Goal: Information Seeking & Learning: Find specific fact

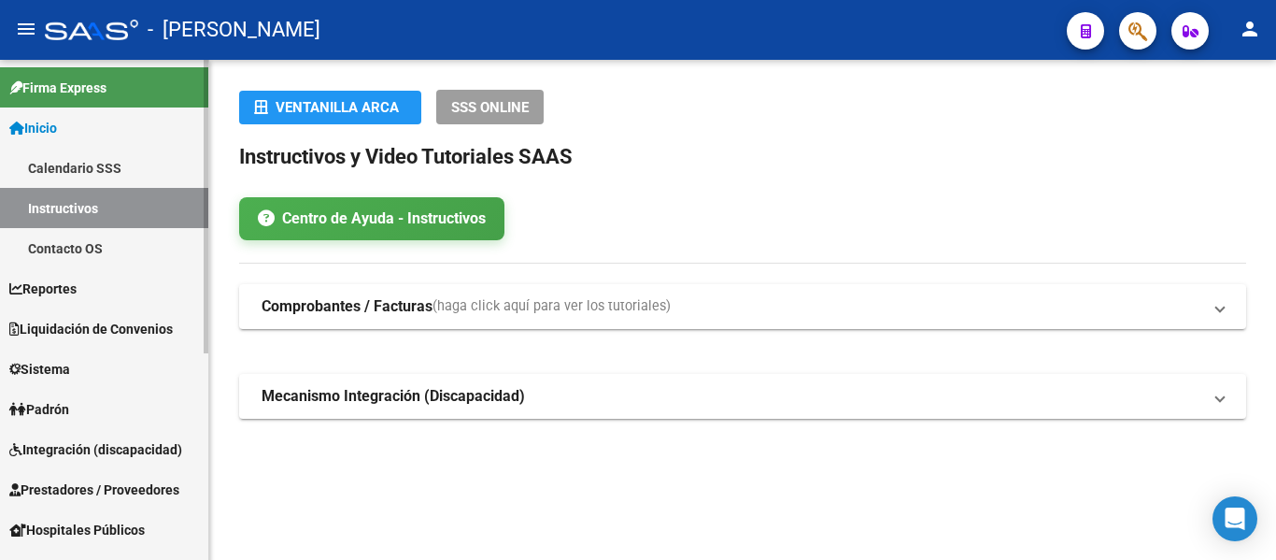
click at [128, 405] on link "Padrón" at bounding box center [104, 409] width 208 height 40
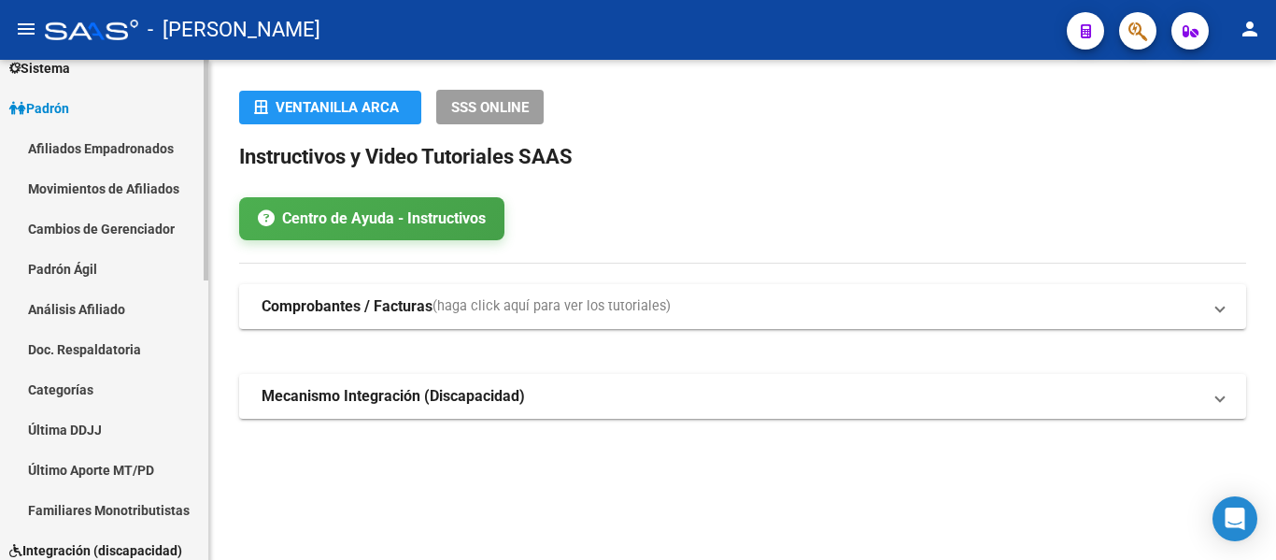
scroll to position [187, 0]
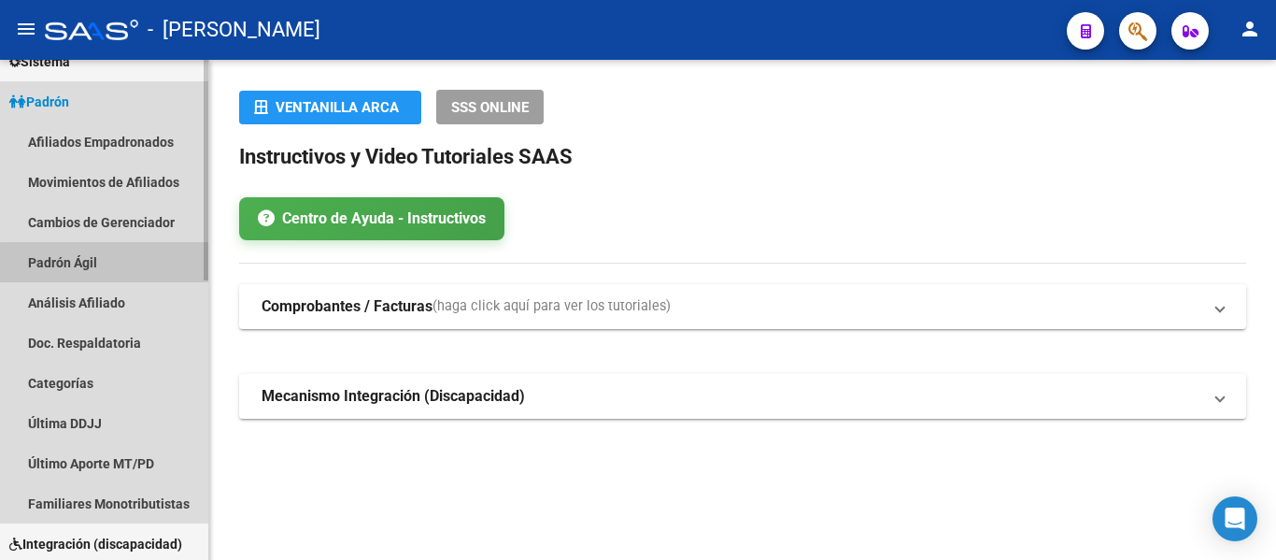
click at [107, 263] on link "Padrón Ágil" at bounding box center [104, 262] width 208 height 40
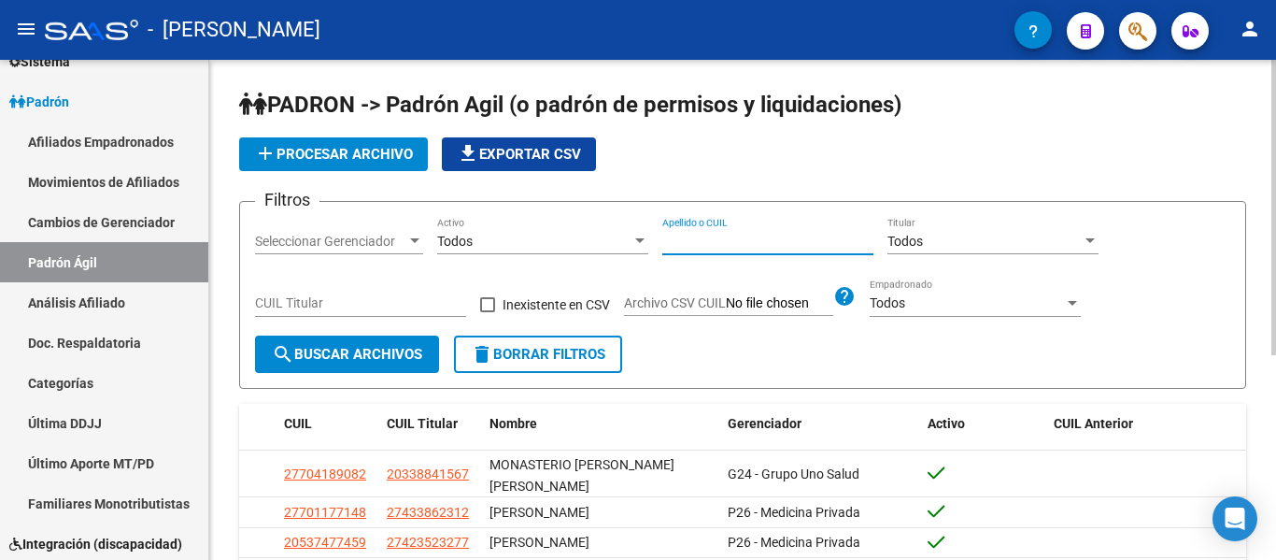
click at [788, 247] on input "Apellido o CUIL" at bounding box center [767, 242] width 211 height 16
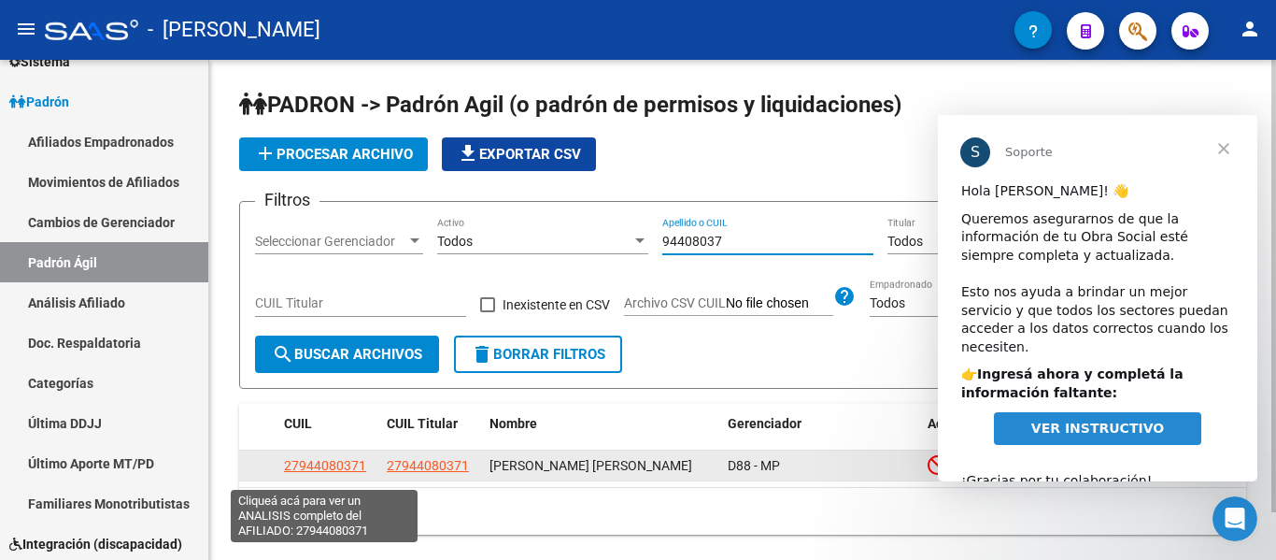
click at [336, 469] on span "27944080371" at bounding box center [325, 465] width 82 height 15
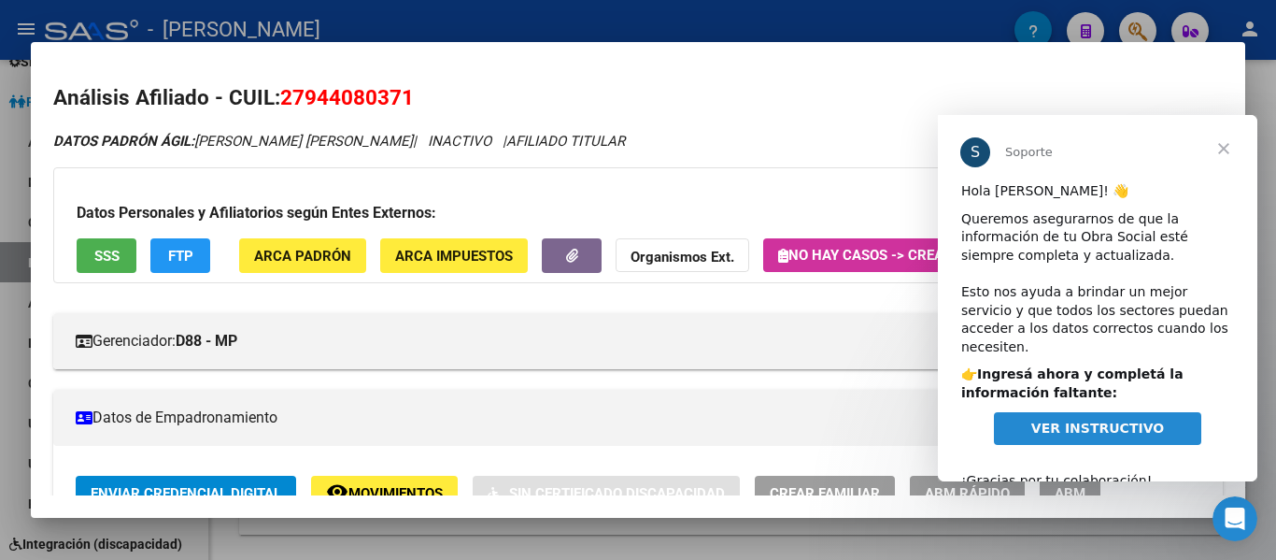
click at [1227, 144] on span "Cerrar" at bounding box center [1223, 148] width 67 height 67
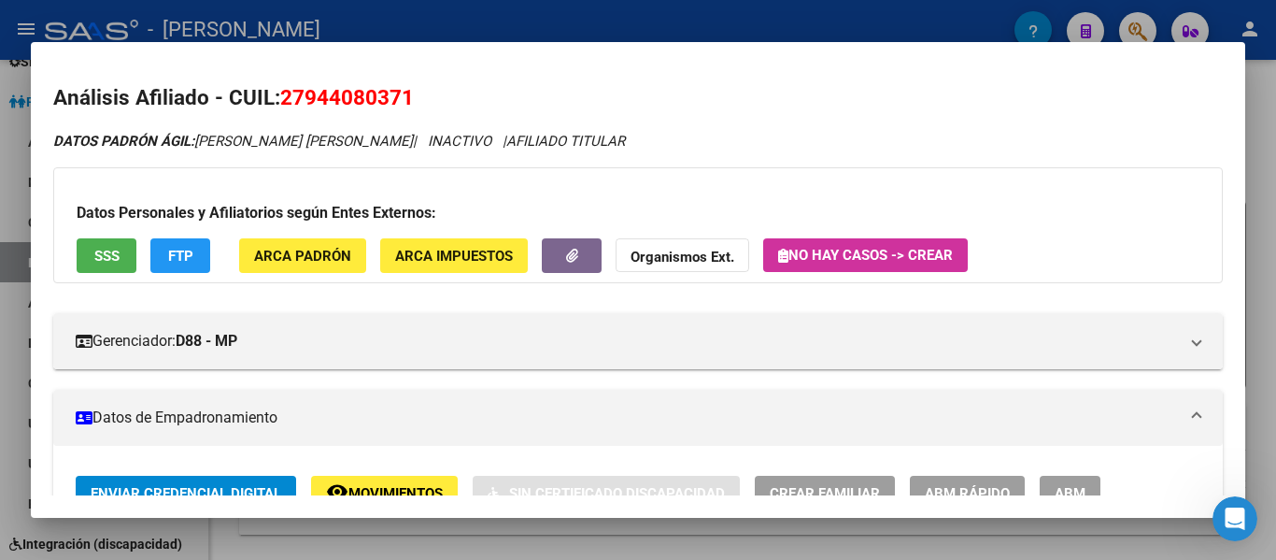
drag, startPoint x: 286, startPoint y: 93, endPoint x: 412, endPoint y: 104, distance: 126.5
click at [412, 104] on span "27944080371" at bounding box center [347, 97] width 134 height 24
copy span "27944080371"
click at [583, 23] on div at bounding box center [638, 280] width 1276 height 560
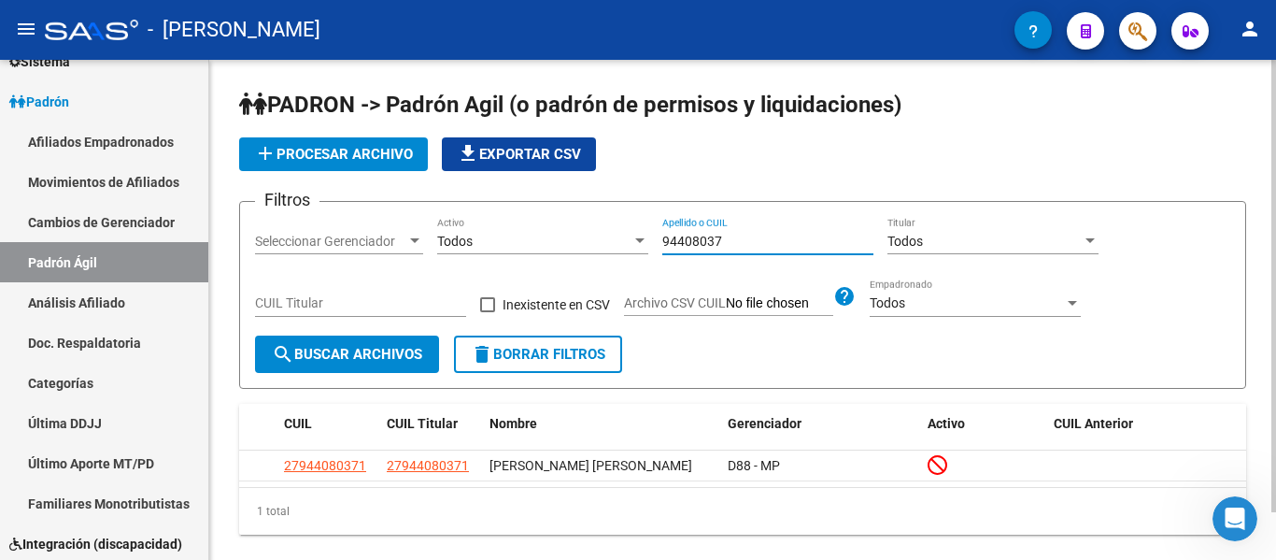
drag, startPoint x: 747, startPoint y: 239, endPoint x: 581, endPoint y: 225, distance: 166.9
click at [581, 225] on div "Filtros Seleccionar Gerenciador Seleccionar Gerenciador Todos Activo 94408037 A…" at bounding box center [742, 276] width 975 height 119
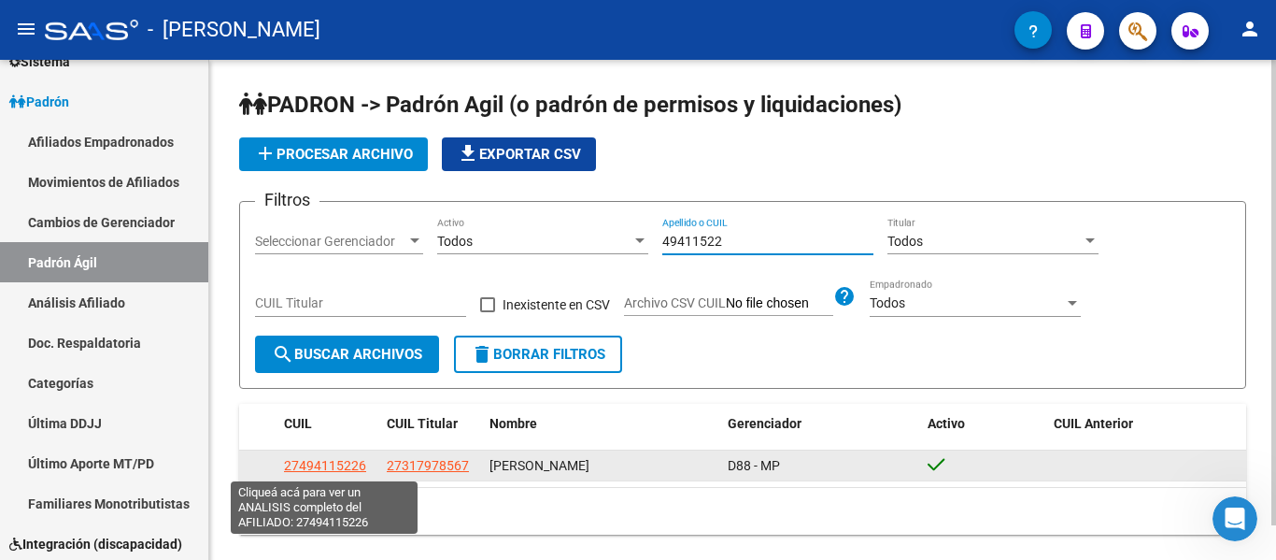
type input "49411522"
click at [349, 464] on span "27494115226" at bounding box center [325, 465] width 82 height 15
type textarea "27494115226"
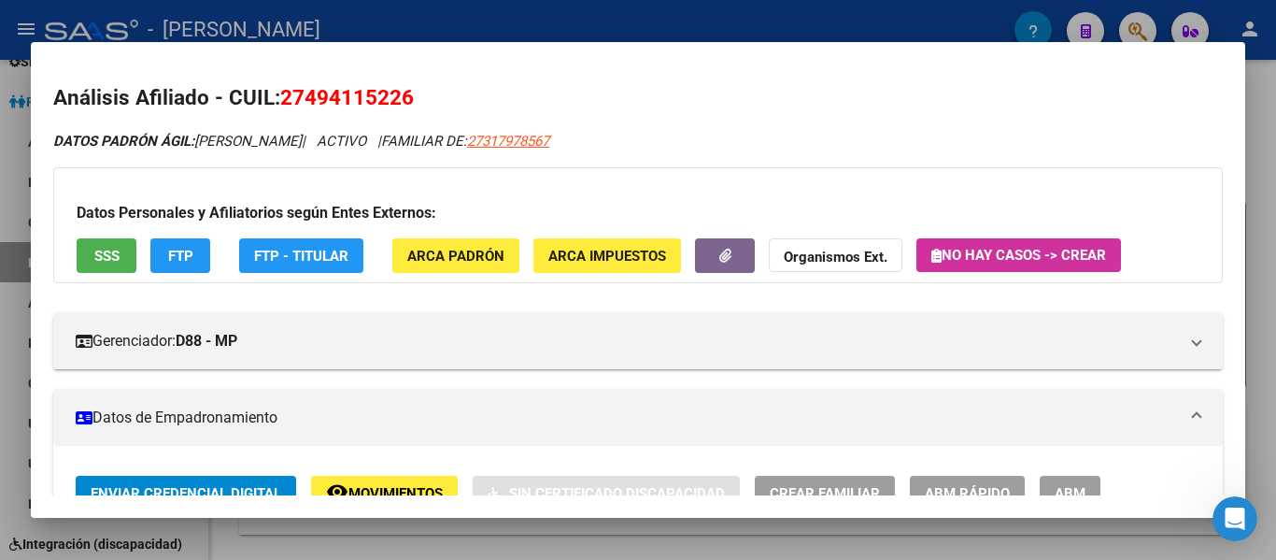
click at [449, 26] on div at bounding box center [638, 280] width 1276 height 560
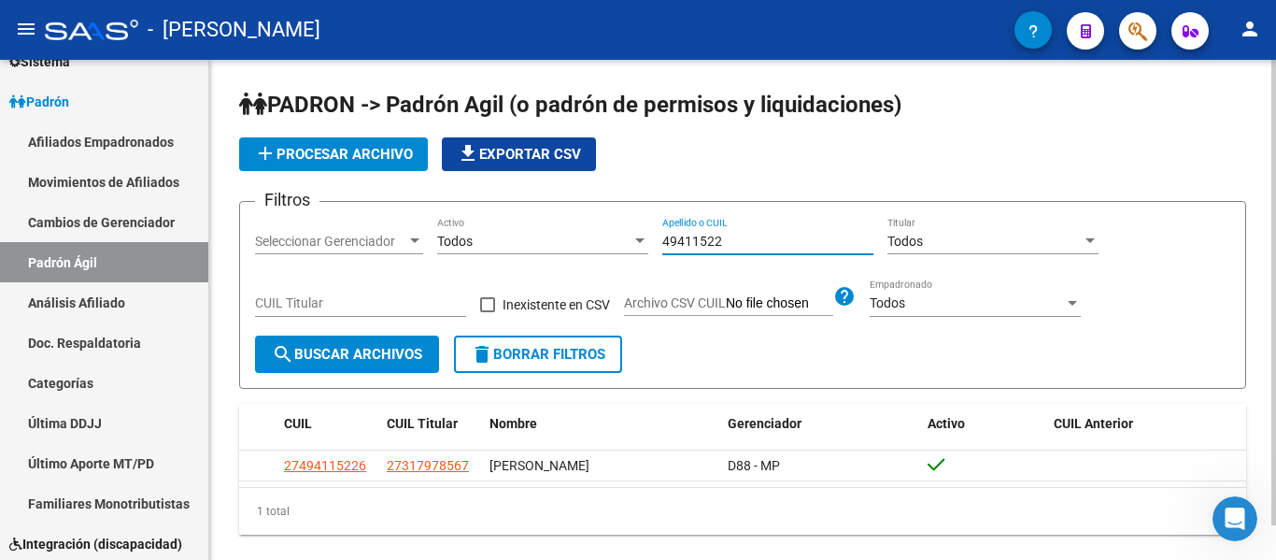
drag, startPoint x: 745, startPoint y: 240, endPoint x: 597, endPoint y: 244, distance: 147.7
click at [597, 244] on div "Filtros Seleccionar Gerenciador Seleccionar Gerenciador Todos Activo 49411522 A…" at bounding box center [742, 276] width 975 height 119
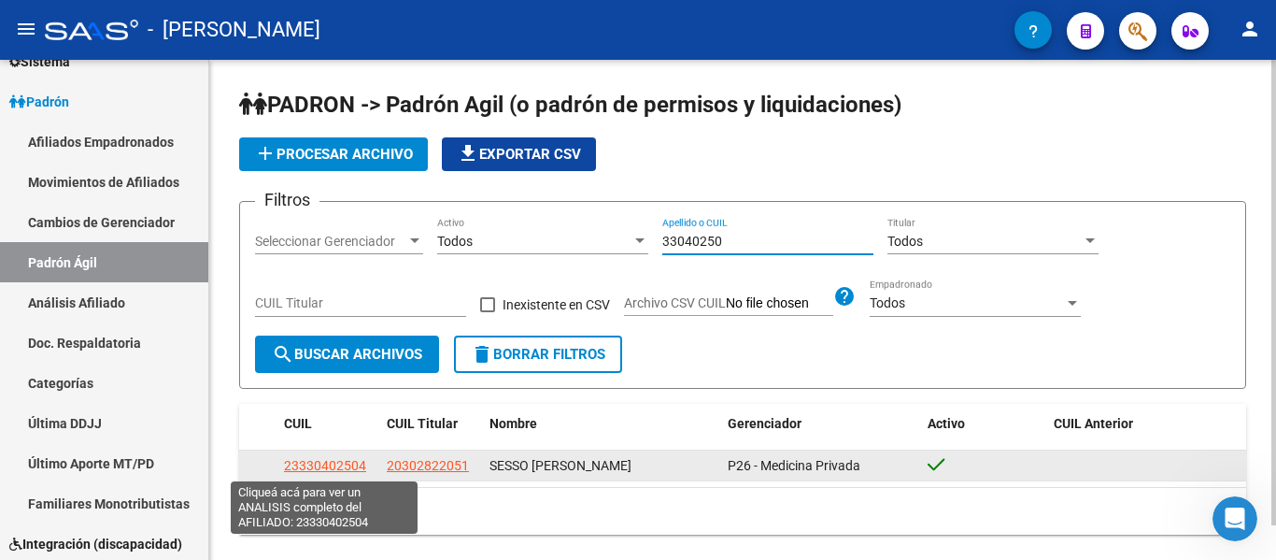
type input "33040250"
click at [302, 462] on span "23330402504" at bounding box center [325, 465] width 82 height 15
type textarea "23330402504"
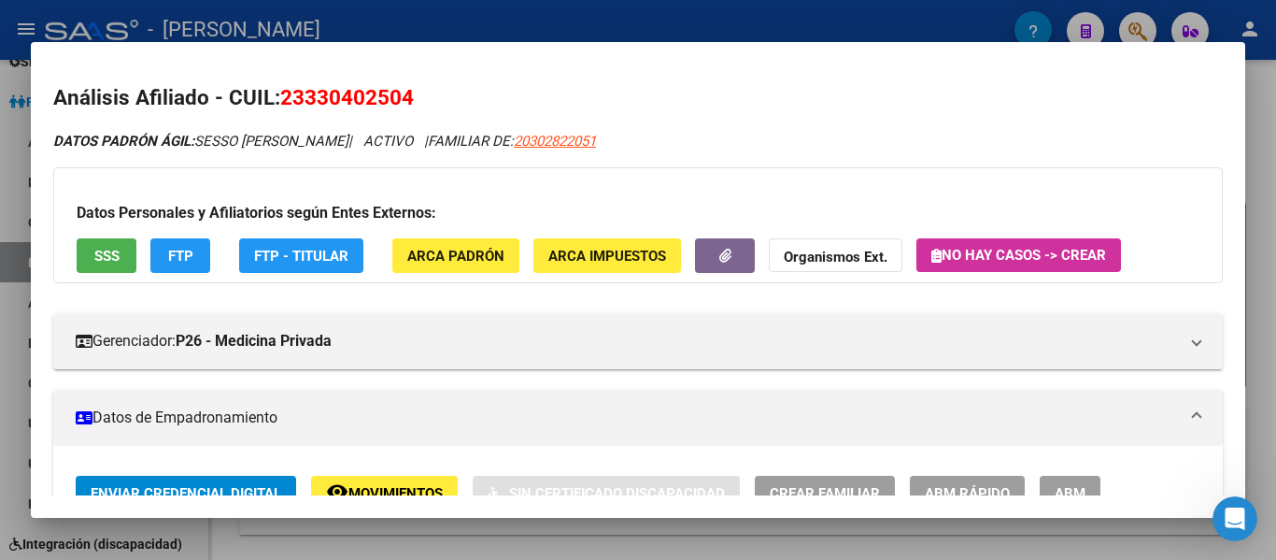
click at [300, 26] on div at bounding box center [638, 280] width 1276 height 560
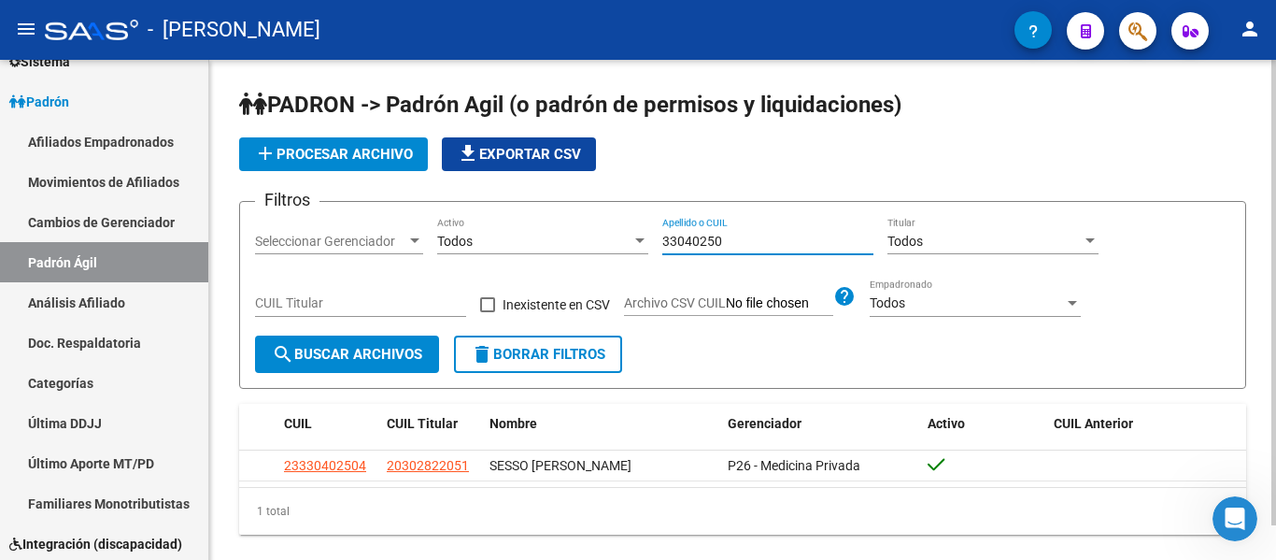
drag, startPoint x: 731, startPoint y: 243, endPoint x: 633, endPoint y: 243, distance: 97.2
click at [633, 243] on div "Filtros Seleccionar Gerenciador Seleccionar Gerenciador Todos Activo 33040250 A…" at bounding box center [742, 276] width 975 height 119
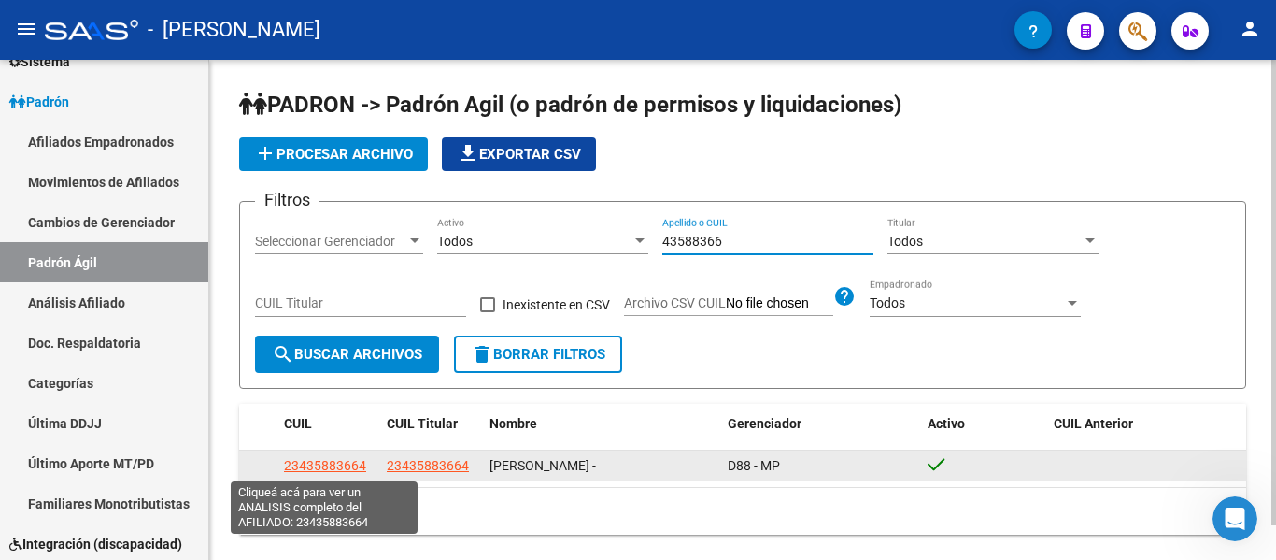
type input "43588366"
click at [313, 466] on span "23435883664" at bounding box center [325, 465] width 82 height 15
type textarea "23435883664"
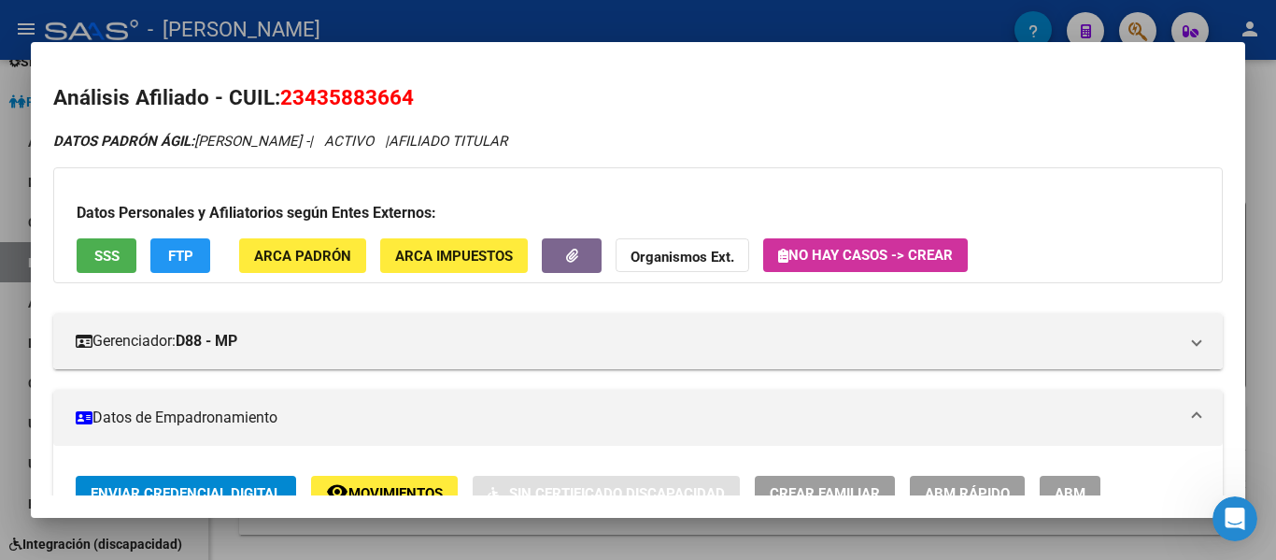
click at [537, 33] on div at bounding box center [638, 280] width 1276 height 560
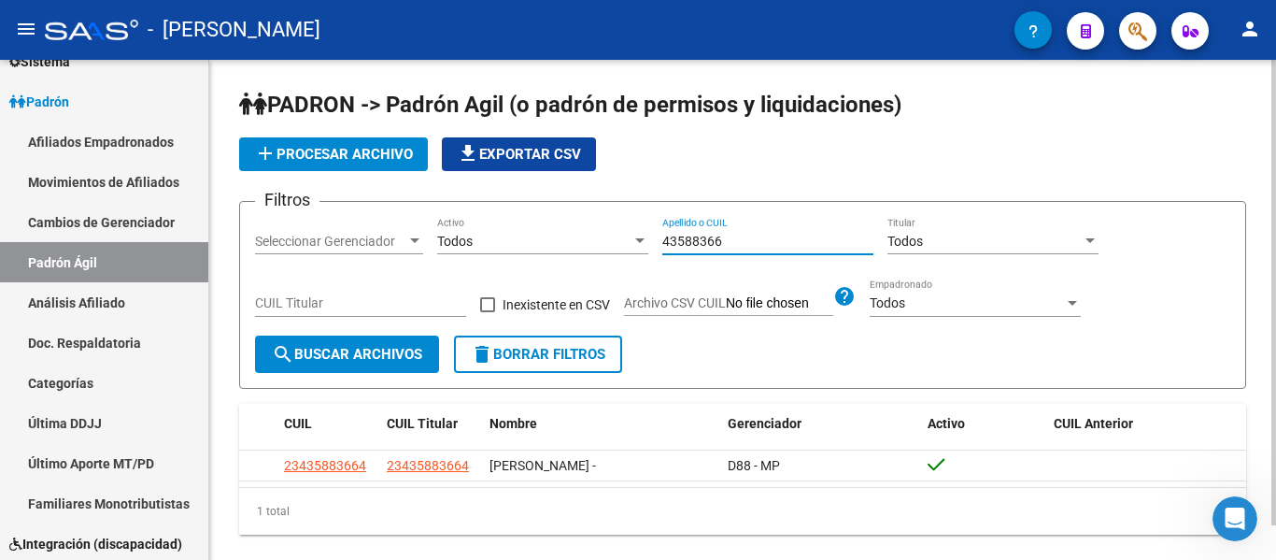
drag, startPoint x: 738, startPoint y: 245, endPoint x: 622, endPoint y: 249, distance: 115.9
click at [622, 249] on div "Filtros Seleccionar Gerenciador Seleccionar Gerenciador Todos Activo 43588366 A…" at bounding box center [742, 276] width 975 height 119
drag, startPoint x: 746, startPoint y: 238, endPoint x: 627, endPoint y: 218, distance: 120.4
click at [627, 218] on div "Filtros Seleccionar Gerenciador Seleccionar Gerenciador Todos Activo 37200933 A…" at bounding box center [742, 276] width 975 height 119
type input "48981056"
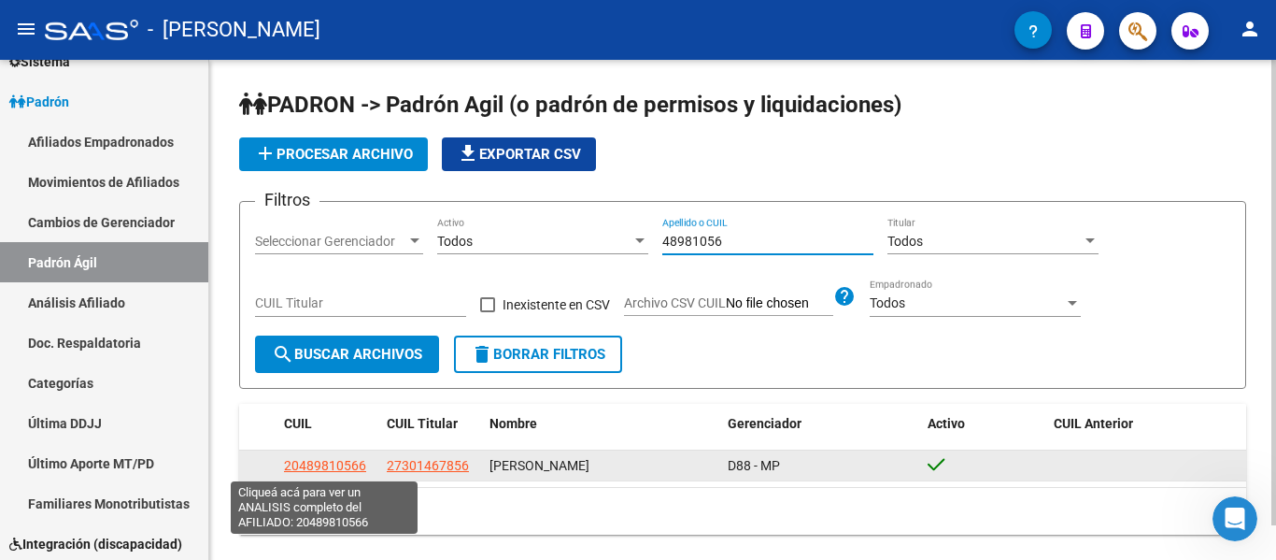
click at [345, 463] on span "20489810566" at bounding box center [325, 465] width 82 height 15
type textarea "20489810566"
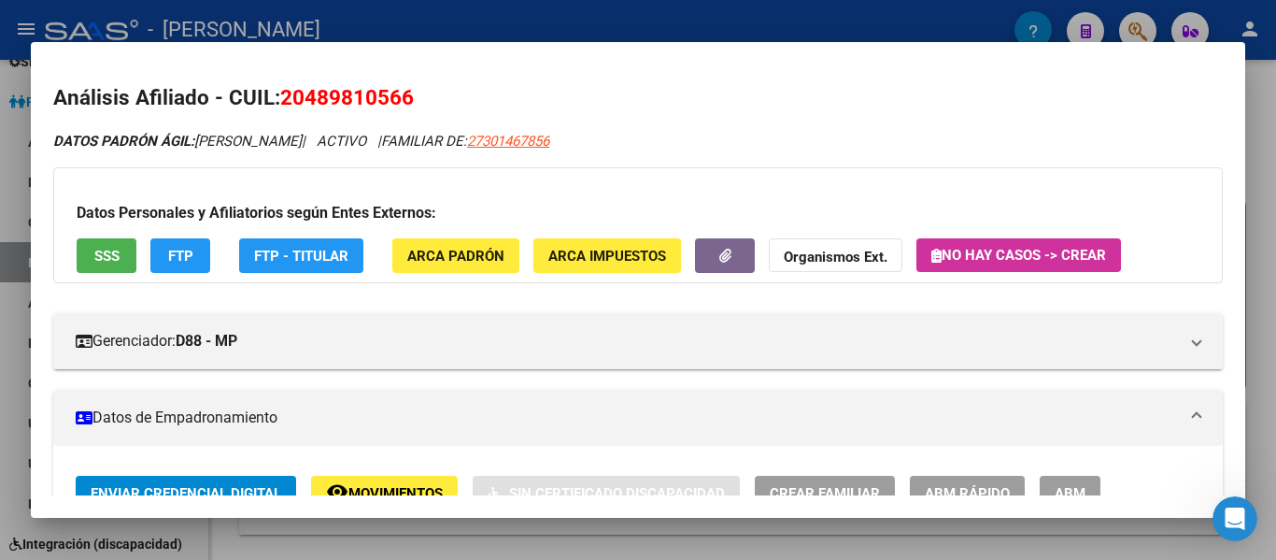
click at [732, 217] on h3 "Datos Personales y Afiliatorios según Entes Externos:" at bounding box center [638, 213] width 1123 height 22
click at [587, 23] on div at bounding box center [638, 280] width 1276 height 560
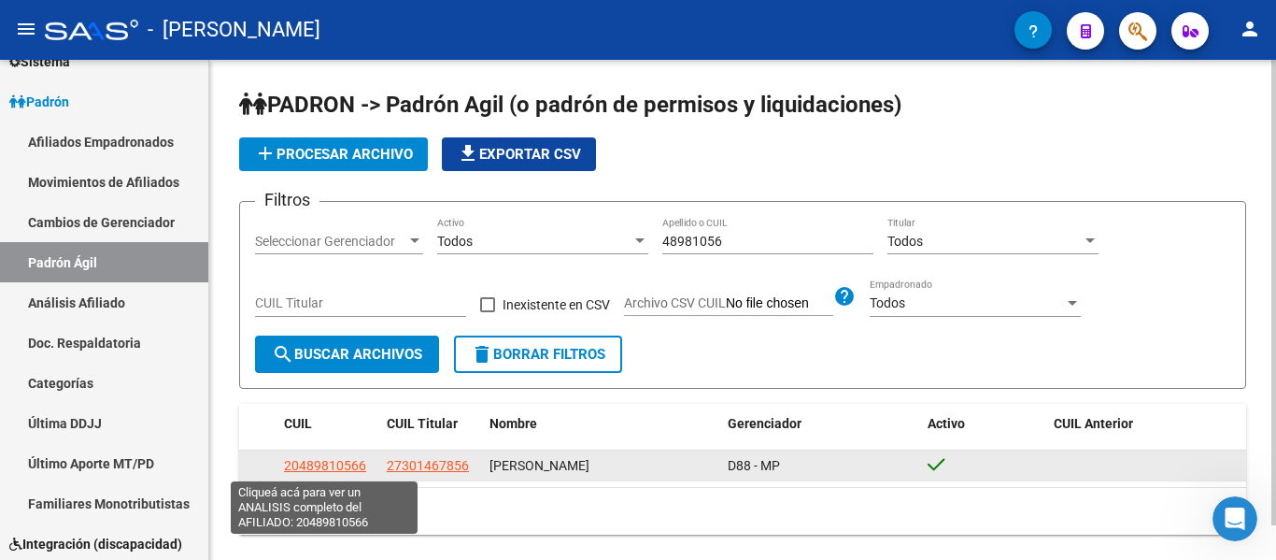
click at [296, 466] on span "20489810566" at bounding box center [325, 465] width 82 height 15
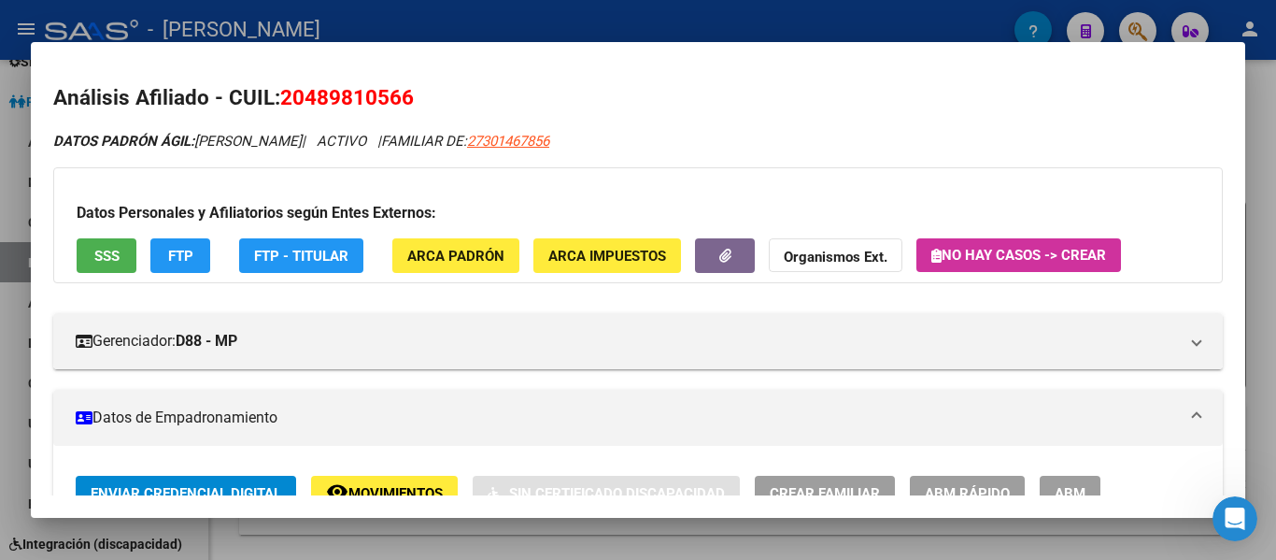
click at [438, 19] on div at bounding box center [638, 280] width 1276 height 560
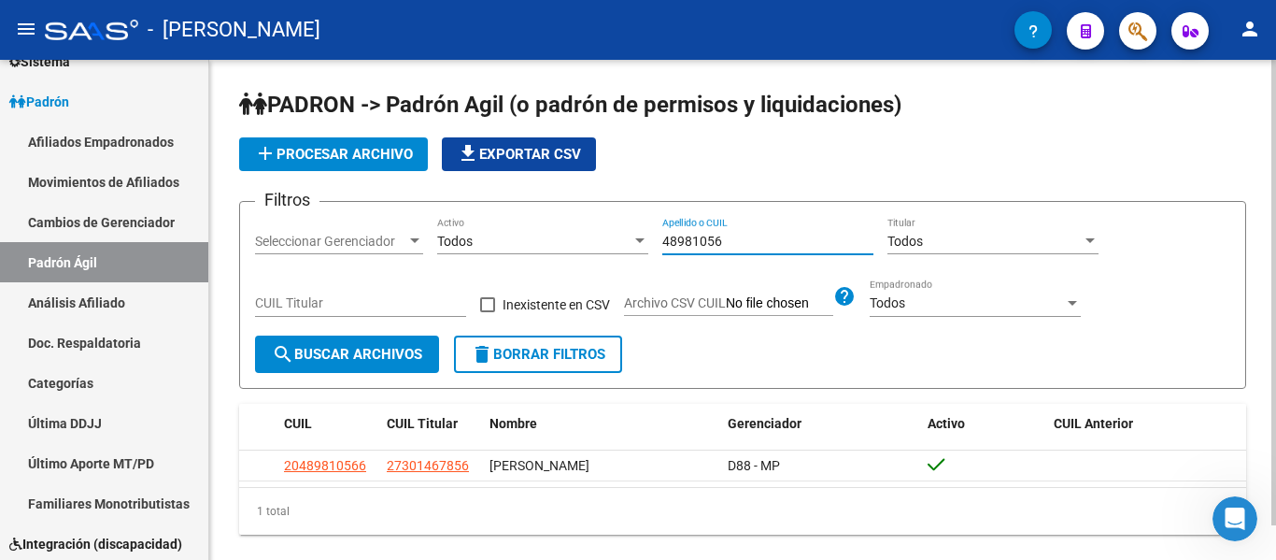
drag, startPoint x: 764, startPoint y: 244, endPoint x: 542, endPoint y: 223, distance: 223.3
click at [542, 223] on div "Filtros Seleccionar Gerenciador Seleccionar Gerenciador Todos Activo 48981056 A…" at bounding box center [742, 276] width 975 height 119
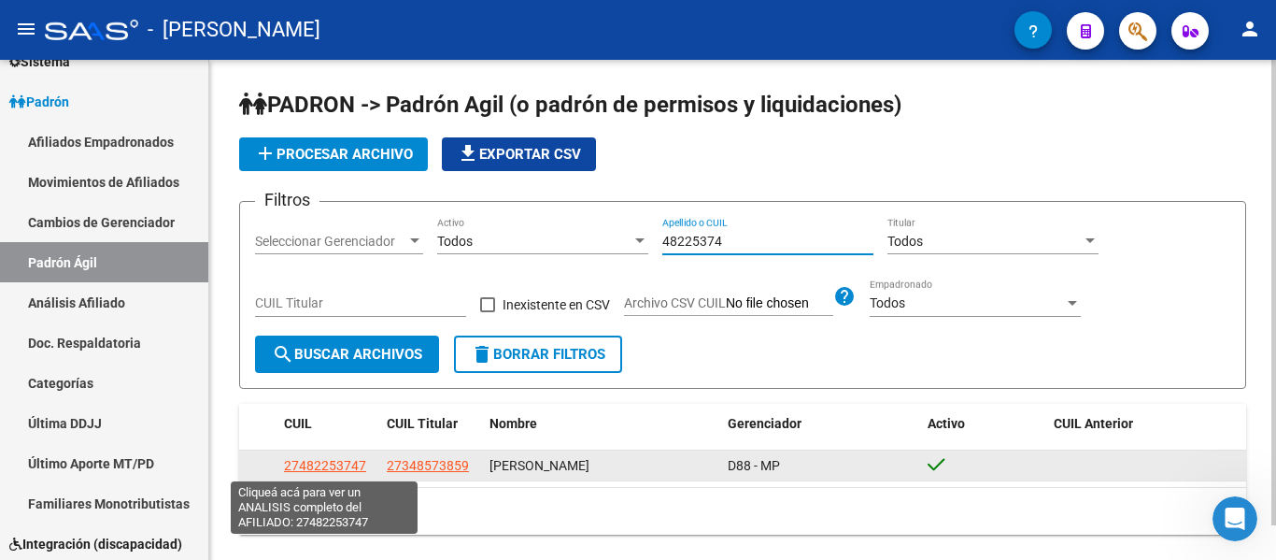
type input "48225374"
click at [335, 458] on span "27482253747" at bounding box center [325, 465] width 82 height 15
type textarea "27482253747"
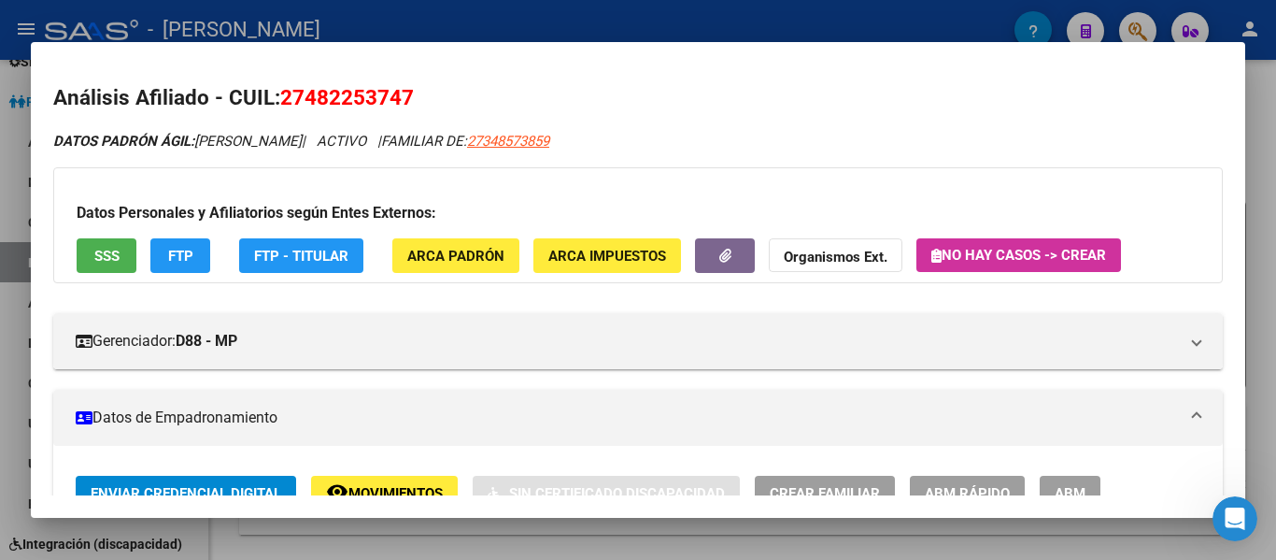
click at [601, 33] on div at bounding box center [638, 280] width 1276 height 560
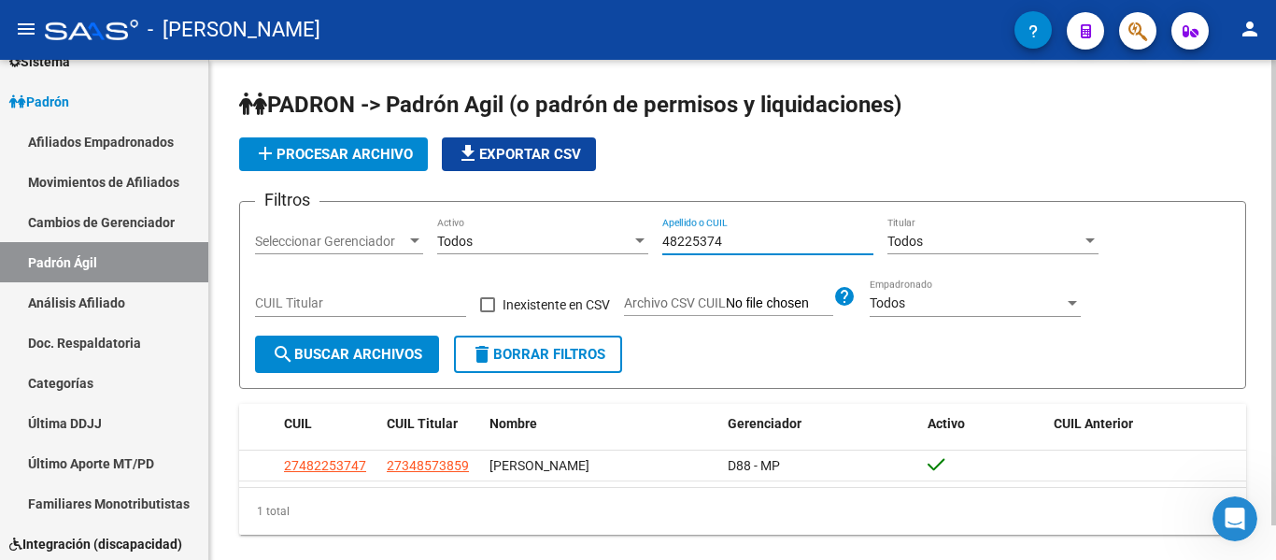
drag, startPoint x: 746, startPoint y: 246, endPoint x: 646, endPoint y: 245, distance: 100.0
click at [646, 245] on div "Filtros Seleccionar Gerenciador Seleccionar Gerenciador Todos Activo 48225374 A…" at bounding box center [742, 276] width 975 height 119
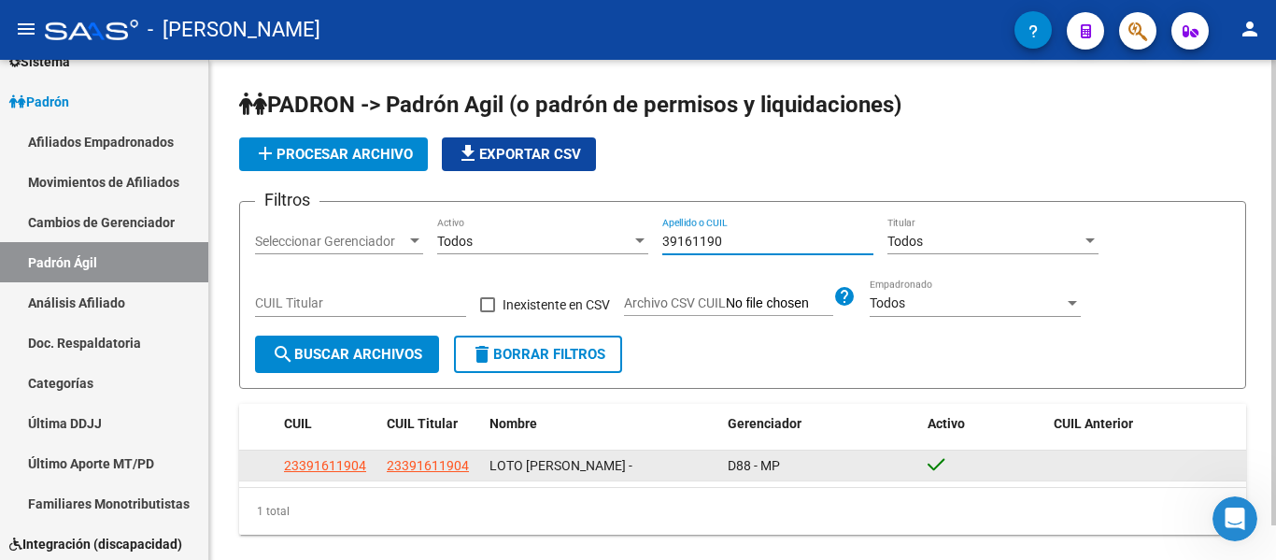
type input "39161190"
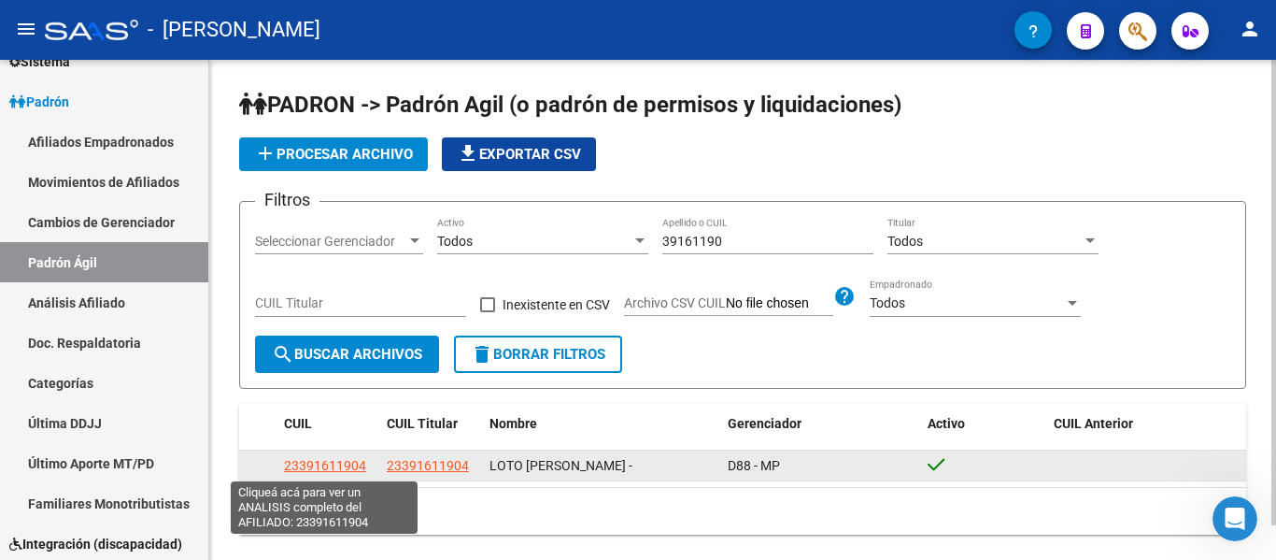
click at [364, 466] on span "23391611904" at bounding box center [325, 465] width 82 height 15
type textarea "23391611904"
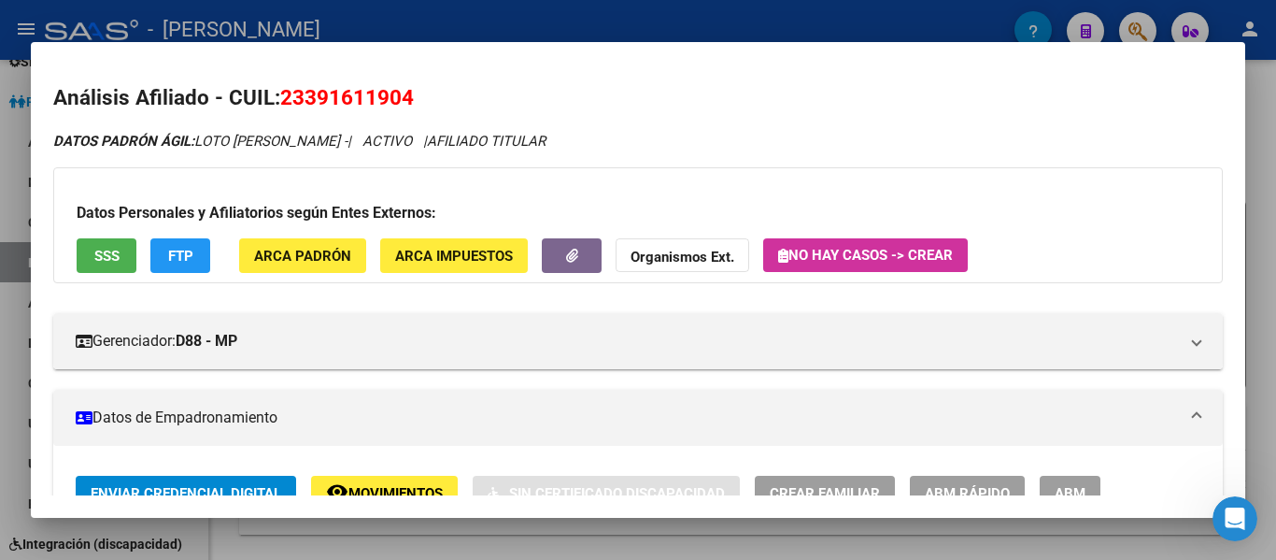
click at [721, 17] on div at bounding box center [638, 280] width 1276 height 560
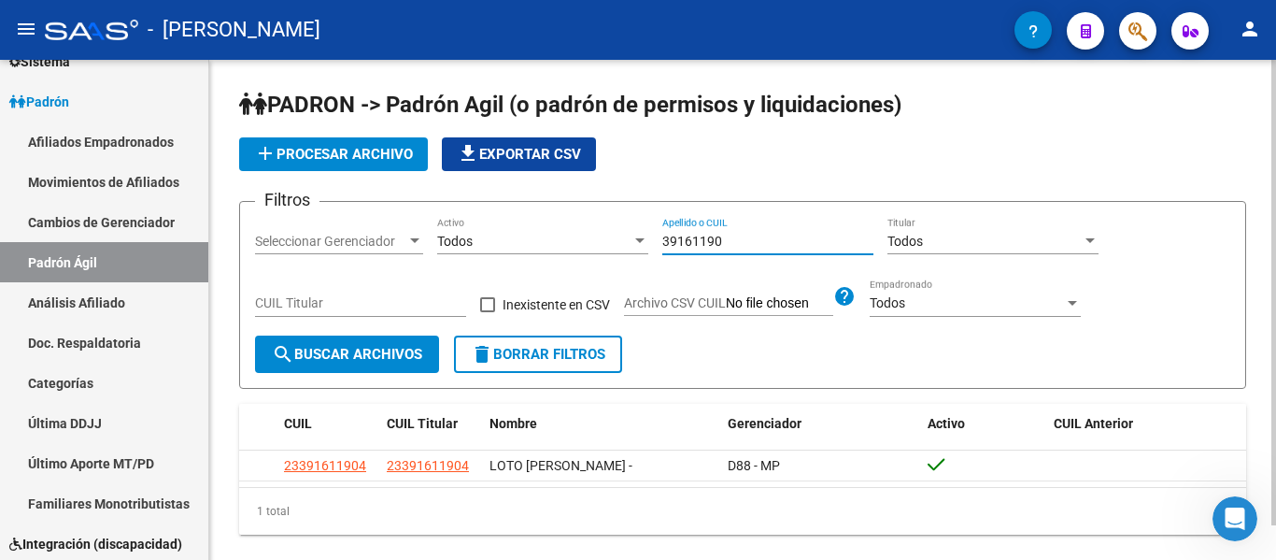
drag, startPoint x: 753, startPoint y: 242, endPoint x: 632, endPoint y: 222, distance: 122.1
click at [632, 222] on div "Filtros Seleccionar Gerenciador Seleccionar Gerenciador Todos Activo 39161190 A…" at bounding box center [742, 276] width 975 height 119
drag, startPoint x: 746, startPoint y: 240, endPoint x: 575, endPoint y: 224, distance: 170.8
click at [575, 224] on div "Filtros Seleccionar Gerenciador Seleccionar Gerenciador Todos Activo 27876204 A…" at bounding box center [742, 276] width 975 height 119
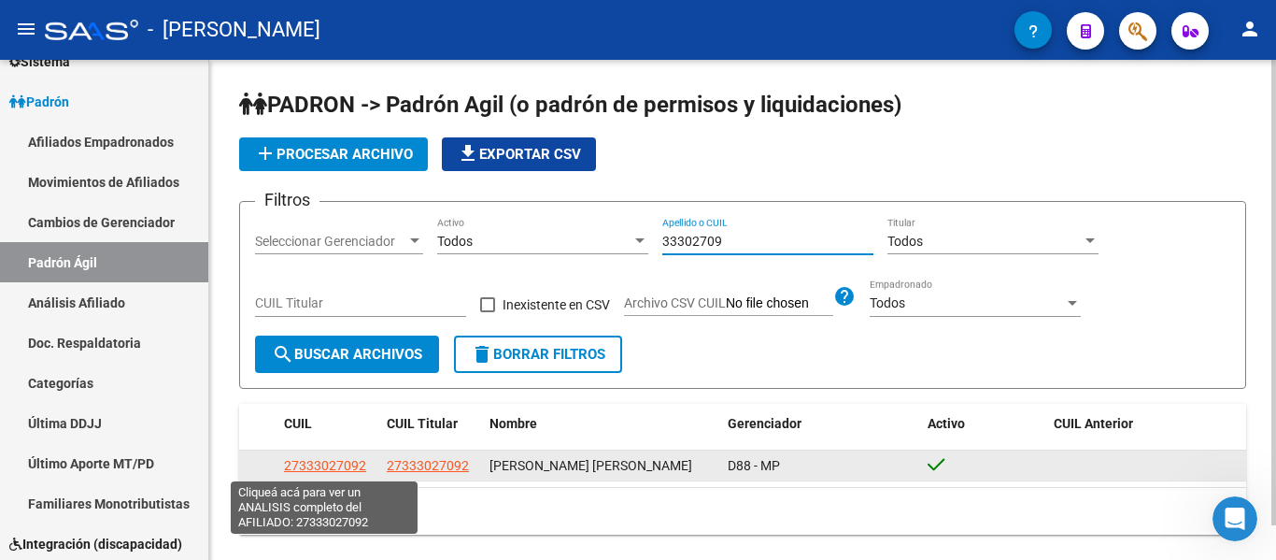
type input "33302709"
click at [336, 460] on span "27333027092" at bounding box center [325, 465] width 82 height 15
type textarea "27333027092"
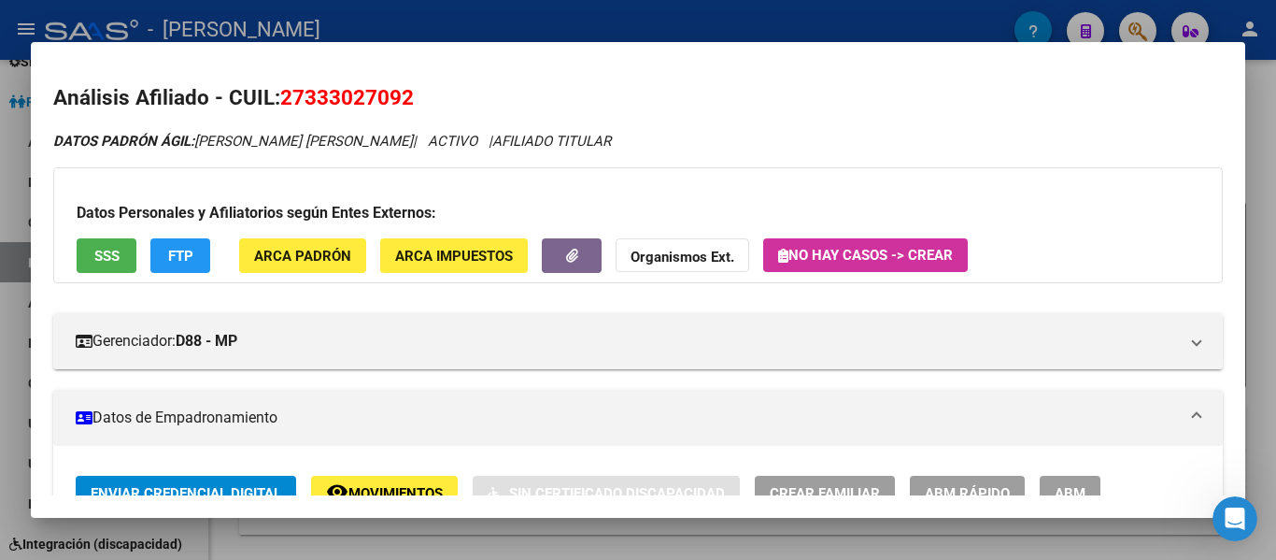
click at [435, 19] on div at bounding box center [638, 280] width 1276 height 560
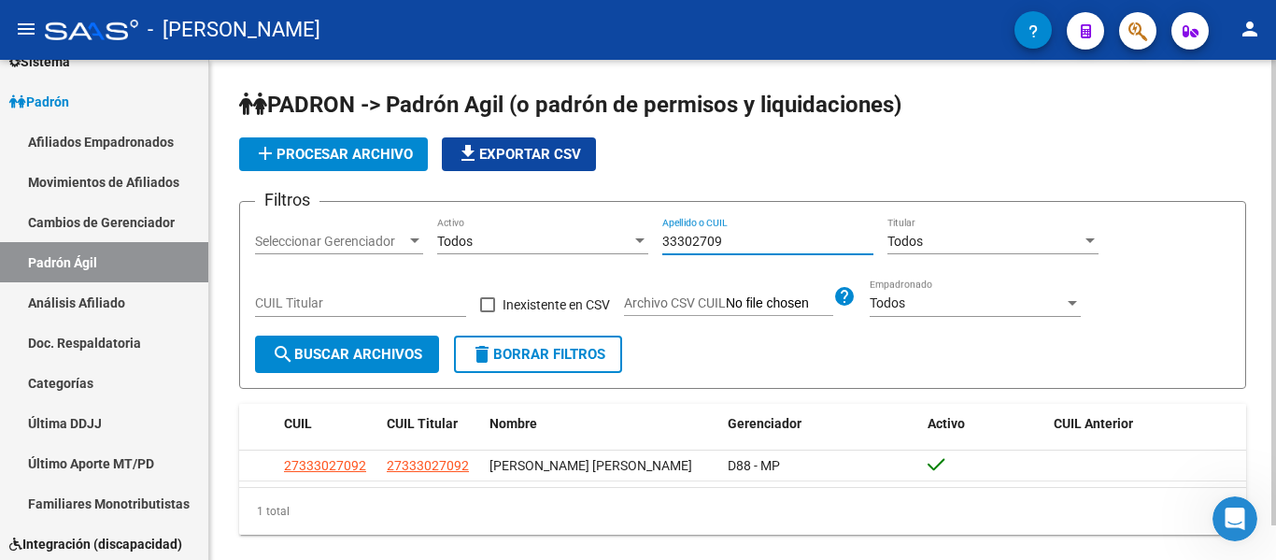
drag, startPoint x: 750, startPoint y: 240, endPoint x: 659, endPoint y: 240, distance: 91.6
click at [659, 240] on div "Filtros Seleccionar Gerenciador Seleccionar Gerenciador Todos Activo 33302709 A…" at bounding box center [742, 276] width 975 height 119
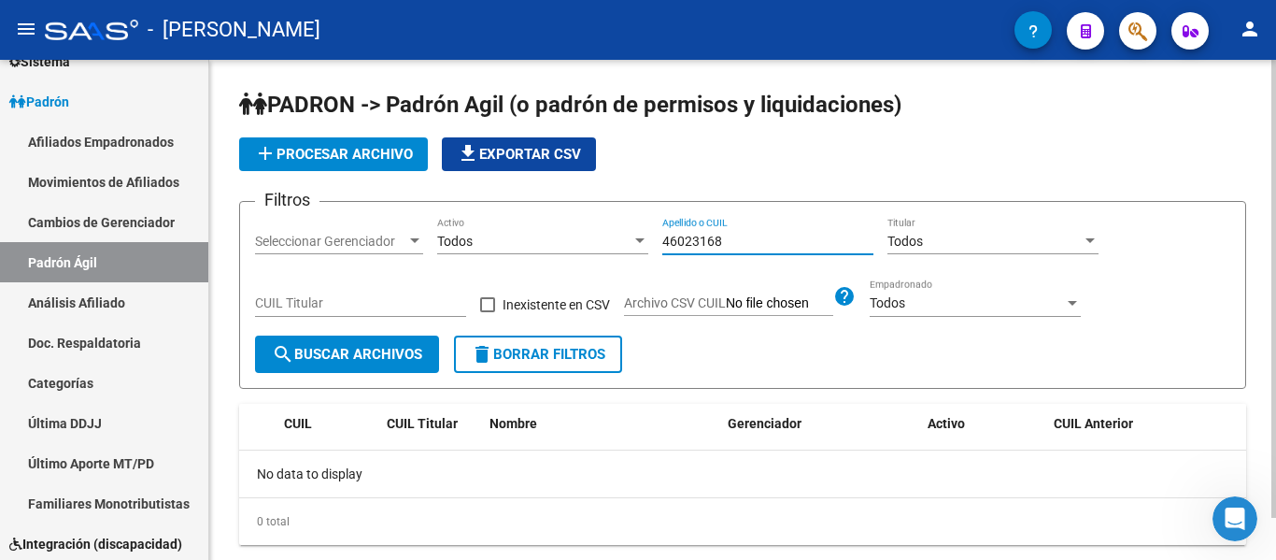
drag, startPoint x: 732, startPoint y: 238, endPoint x: 639, endPoint y: 237, distance: 93.4
click at [639, 237] on div "Filtros Seleccionar Gerenciador Seleccionar Gerenciador Todos Activo 46023168 A…" at bounding box center [742, 276] width 975 height 119
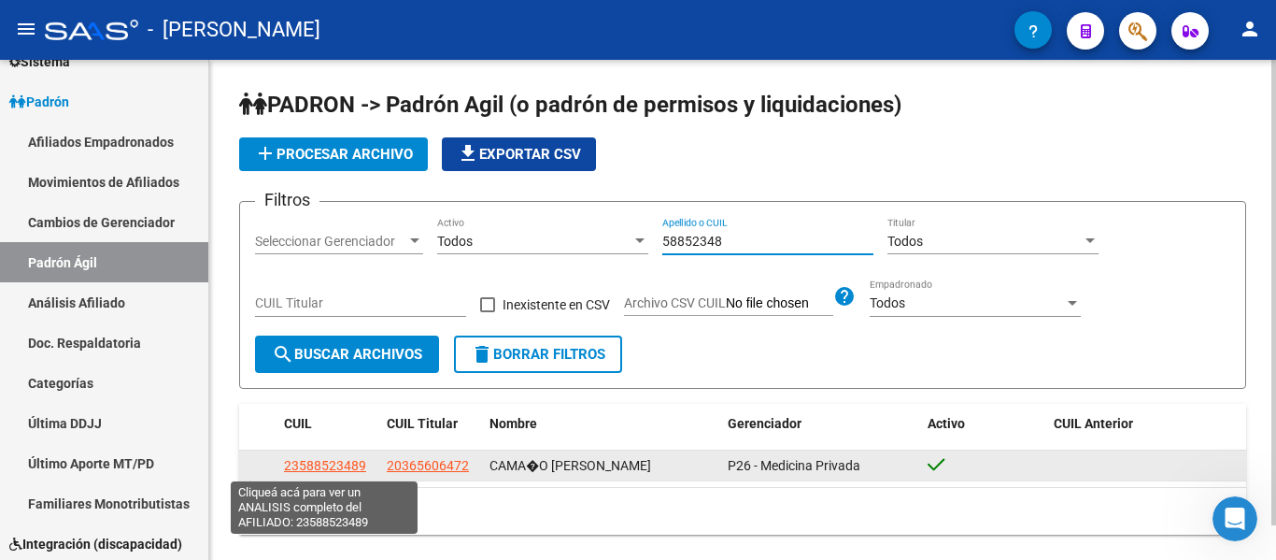
type input "58852348"
click at [327, 462] on span "23588523489" at bounding box center [325, 465] width 82 height 15
type textarea "23588523489"
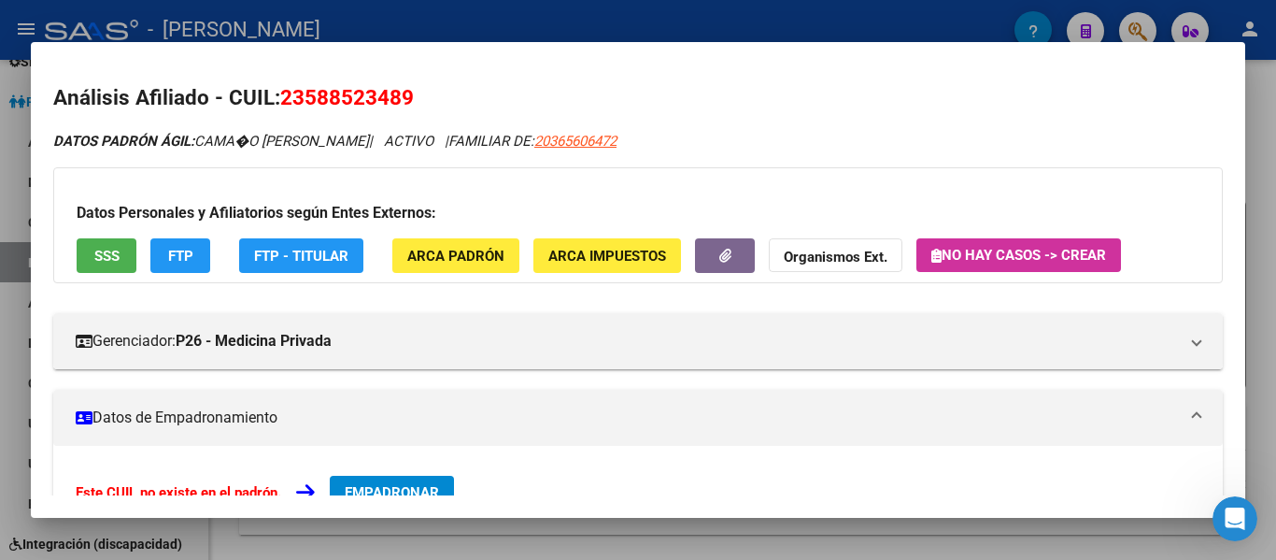
click at [375, 12] on div at bounding box center [638, 280] width 1276 height 560
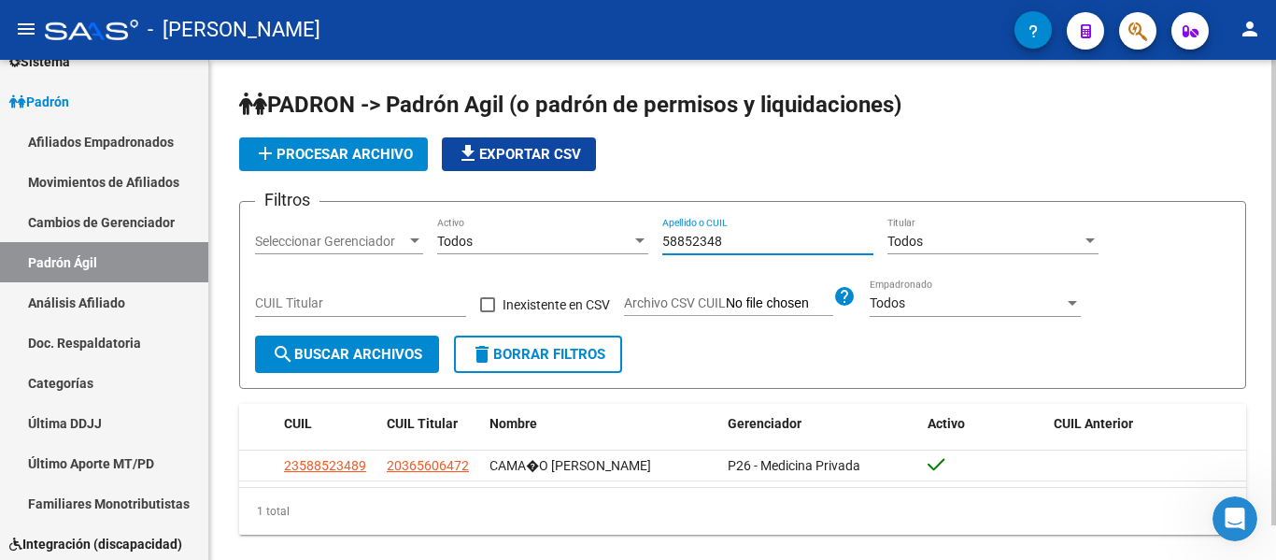
drag, startPoint x: 743, startPoint y: 243, endPoint x: 604, endPoint y: 239, distance: 139.3
click at [604, 239] on div "Filtros Seleccionar Gerenciador Seleccionar Gerenciador Todos Activo 58852348 A…" at bounding box center [742, 276] width 975 height 119
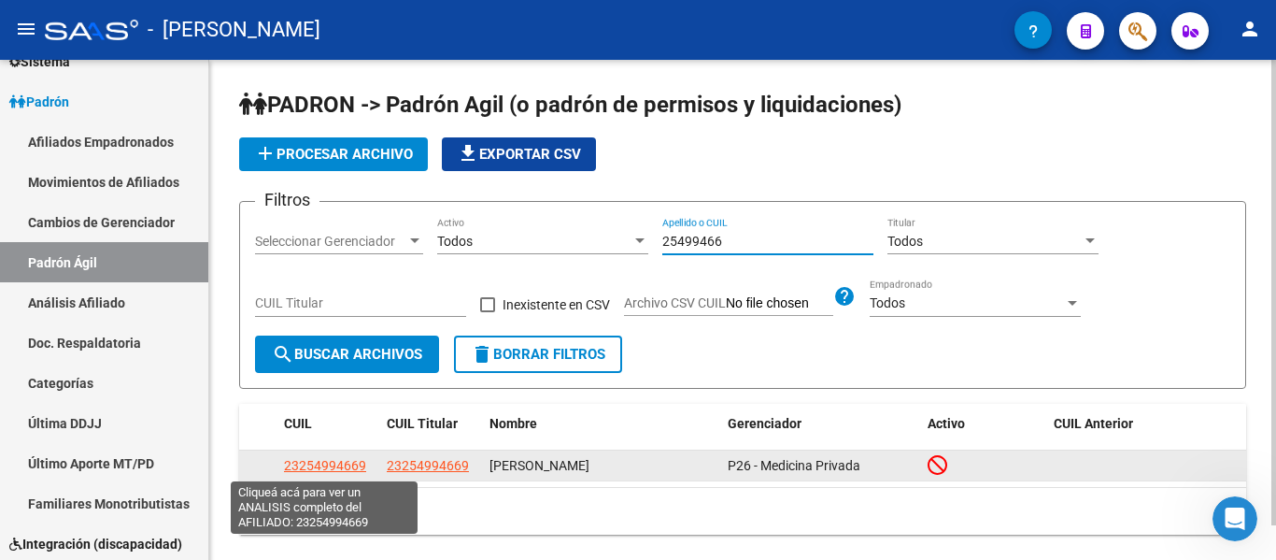
type input "25499466"
click at [344, 471] on span "23254994669" at bounding box center [325, 465] width 82 height 15
type textarea "23254994669"
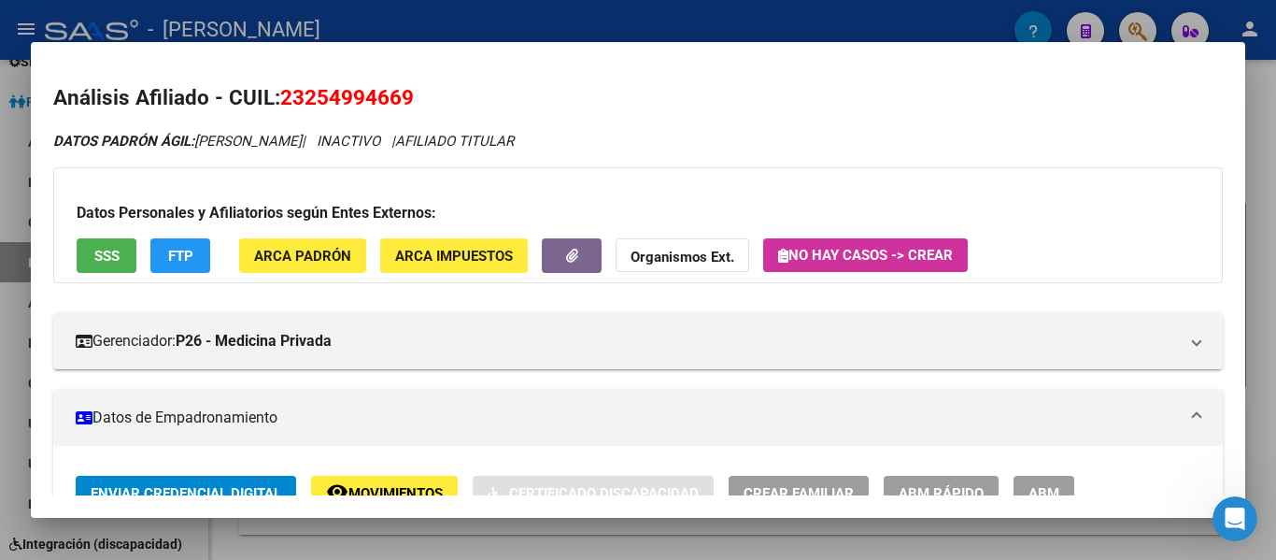
scroll to position [280, 0]
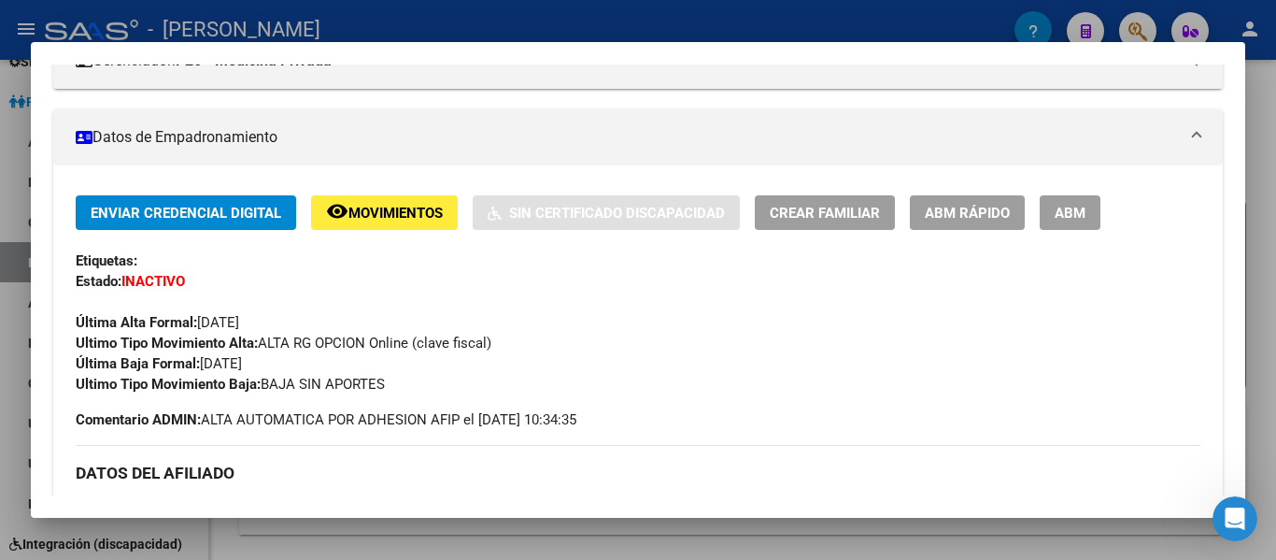
click at [608, 33] on div at bounding box center [638, 280] width 1276 height 560
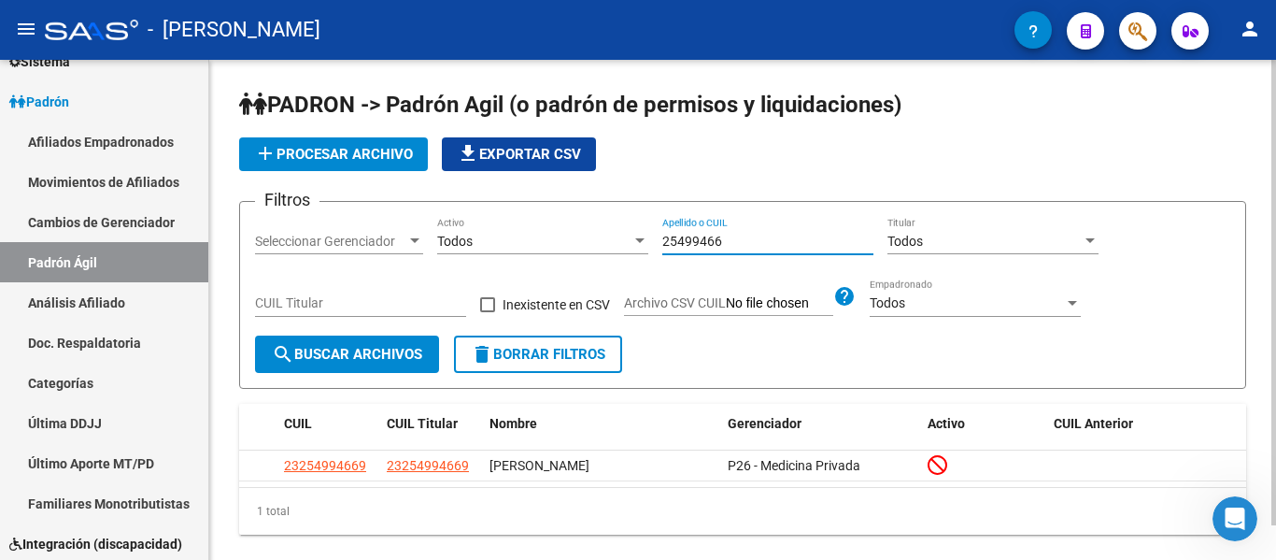
drag, startPoint x: 748, startPoint y: 234, endPoint x: 576, endPoint y: 225, distance: 172.2
click at [576, 225] on div "Filtros Seleccionar Gerenciador Seleccionar Gerenciador Todos Activo 25499466 A…" at bounding box center [742, 276] width 975 height 119
drag, startPoint x: 741, startPoint y: 241, endPoint x: 632, endPoint y: 236, distance: 109.4
click at [632, 236] on div "Filtros Seleccionar Gerenciador Seleccionar Gerenciador Todos Activo 25802744 A…" at bounding box center [742, 276] width 975 height 119
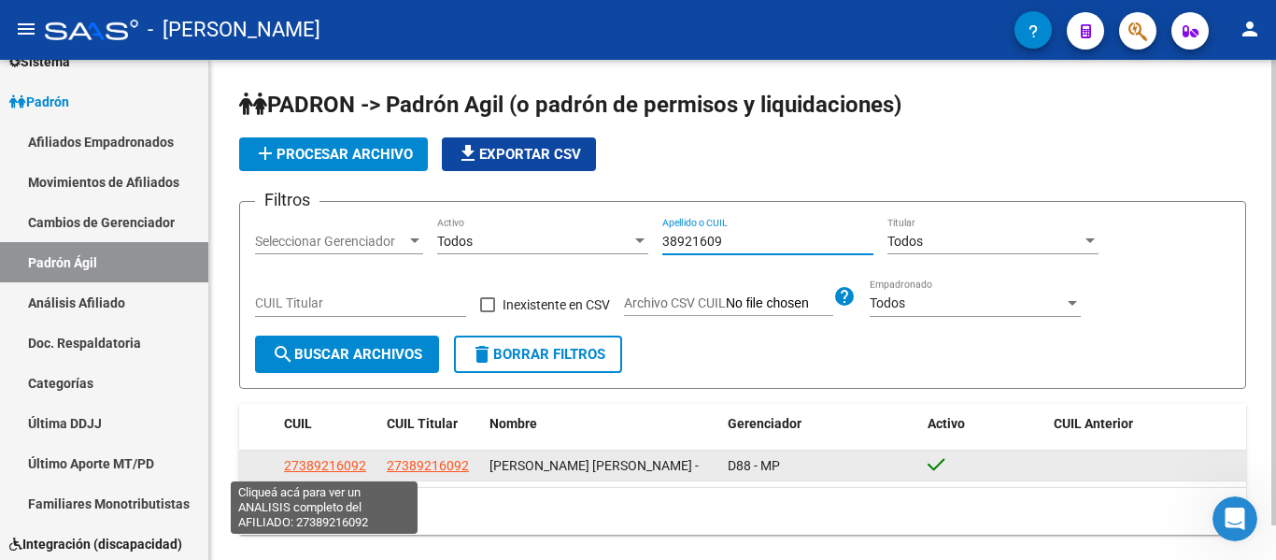
type input "38921609"
click at [296, 464] on span "27389216092" at bounding box center [325, 465] width 82 height 15
type textarea "27389216092"
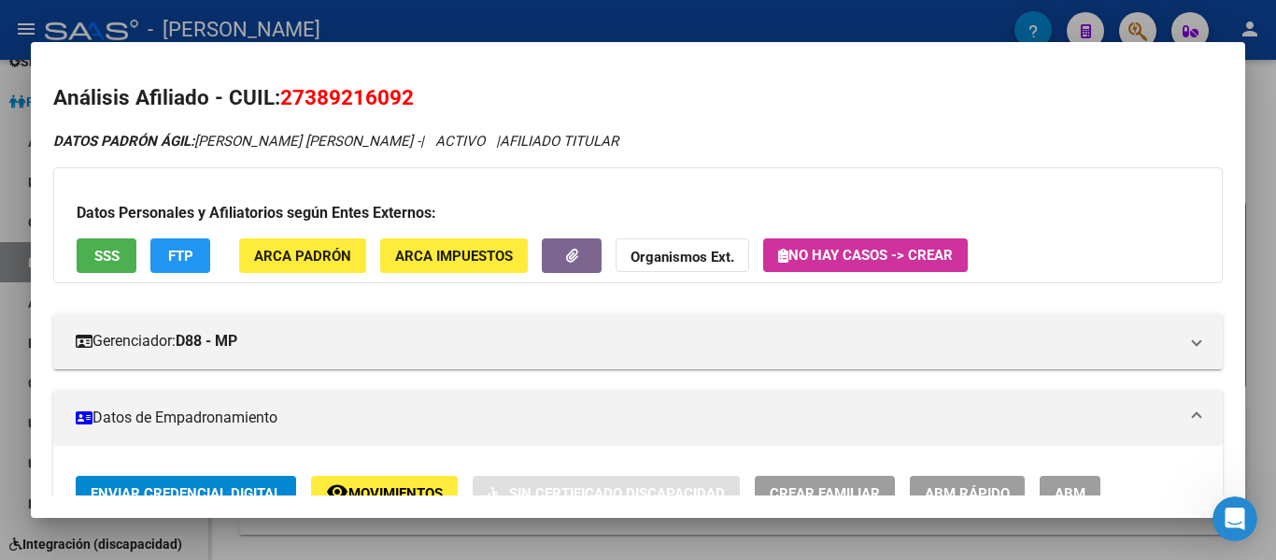
click at [824, 15] on div at bounding box center [638, 280] width 1276 height 560
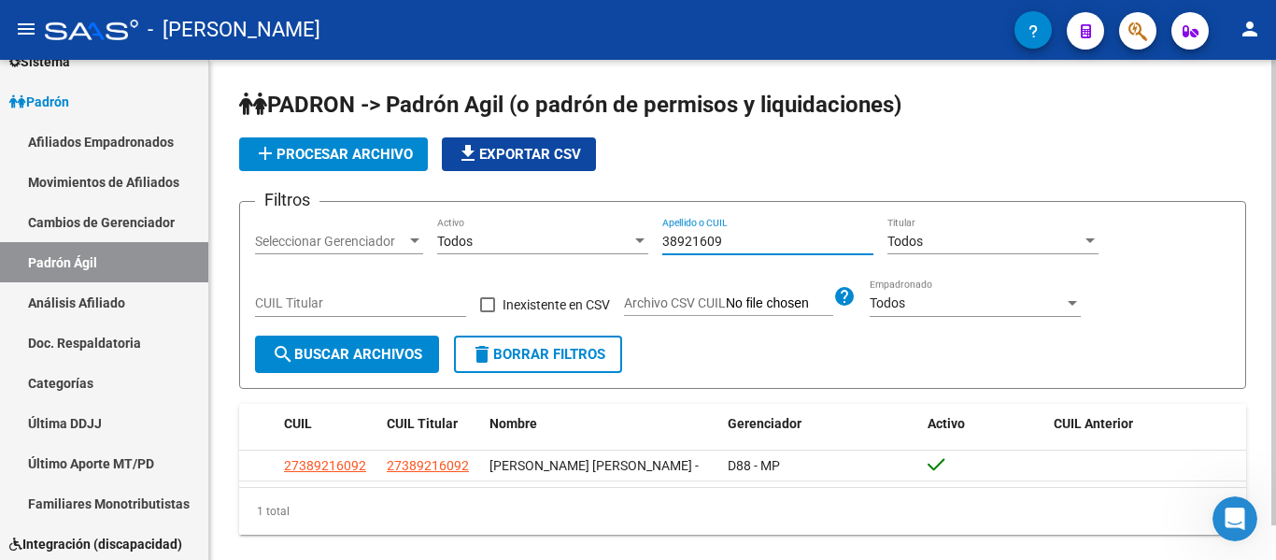
drag, startPoint x: 776, startPoint y: 237, endPoint x: 900, endPoint y: 291, distance: 134.7
click at [548, 209] on form "Filtros Seleccionar Gerenciador Seleccionar Gerenciador Todos Activo 38921609 A…" at bounding box center [742, 295] width 1007 height 188
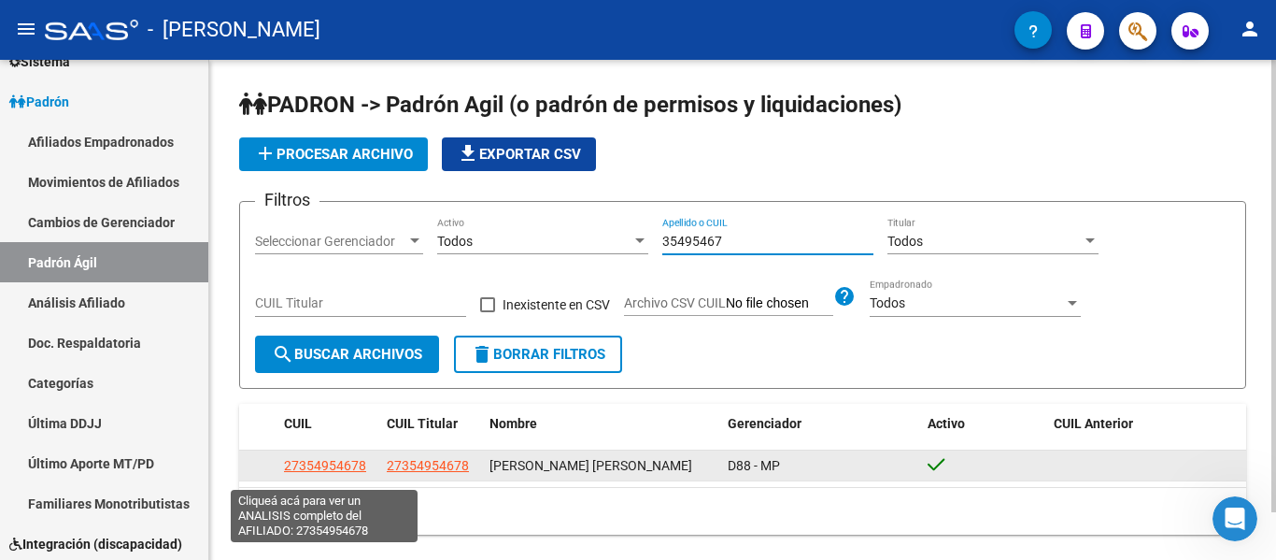
type input "35495467"
click at [337, 473] on span "27354954678" at bounding box center [325, 465] width 82 height 15
type textarea "27354954678"
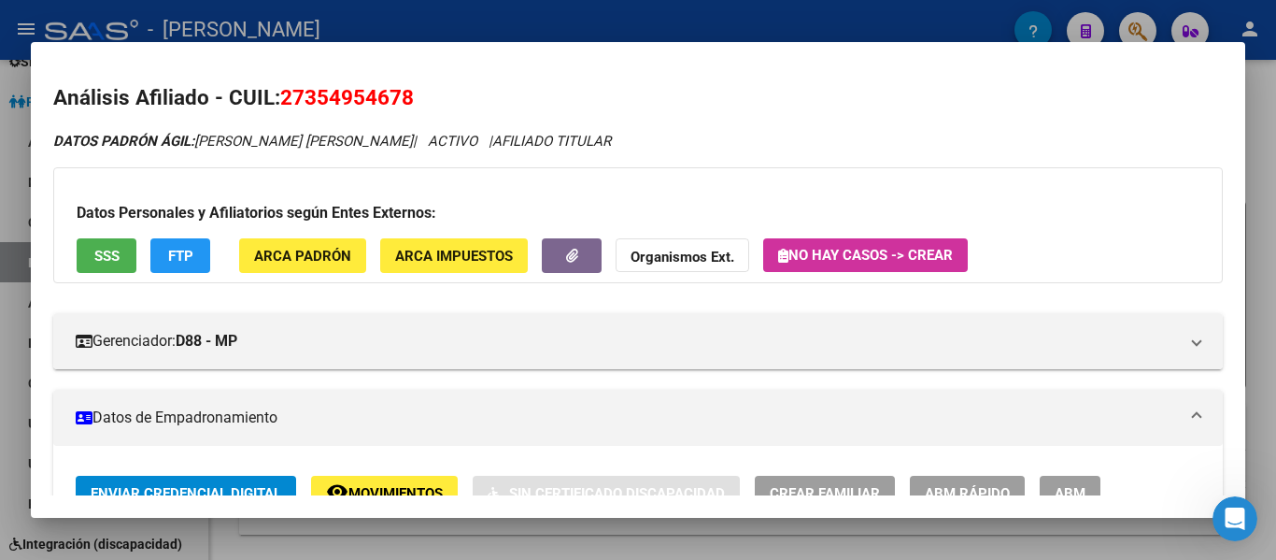
click at [309, 25] on div at bounding box center [638, 280] width 1276 height 560
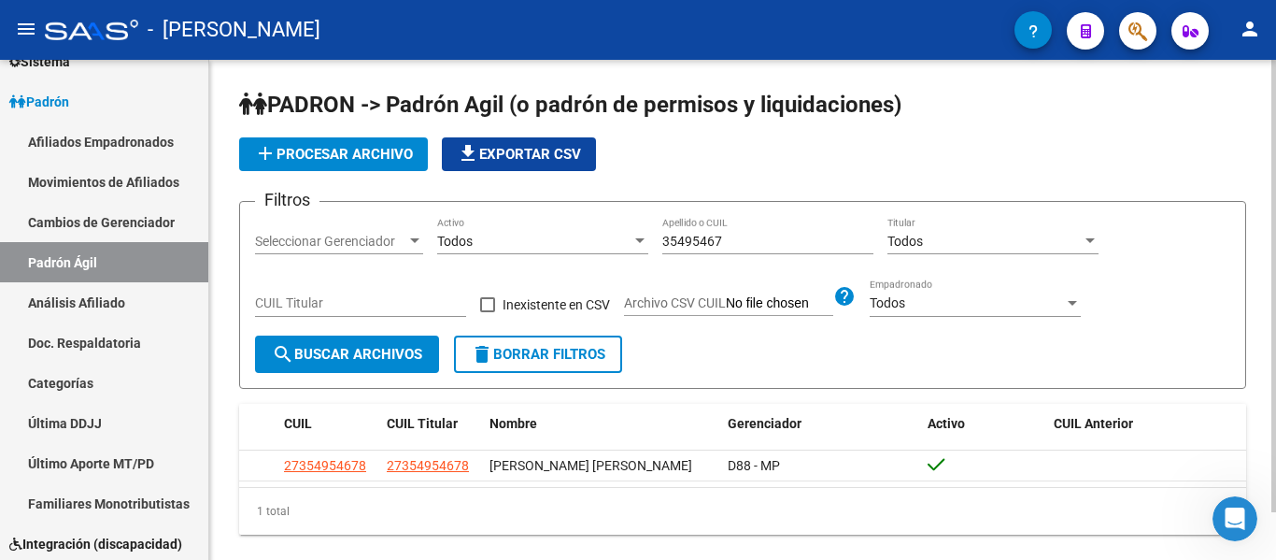
drag, startPoint x: 753, startPoint y: 249, endPoint x: 669, endPoint y: 240, distance: 84.6
click at [669, 240] on div "35495467 Apellido o CUIL" at bounding box center [767, 235] width 211 height 37
drag, startPoint x: 727, startPoint y: 245, endPoint x: 643, endPoint y: 245, distance: 84.1
click at [643, 245] on div "Filtros Seleccionar Gerenciador Seleccionar Gerenciador Todos Activo 35495467 A…" at bounding box center [742, 276] width 975 height 119
click at [749, 230] on div "26323019 Apellido o CUIL" at bounding box center [767, 235] width 211 height 37
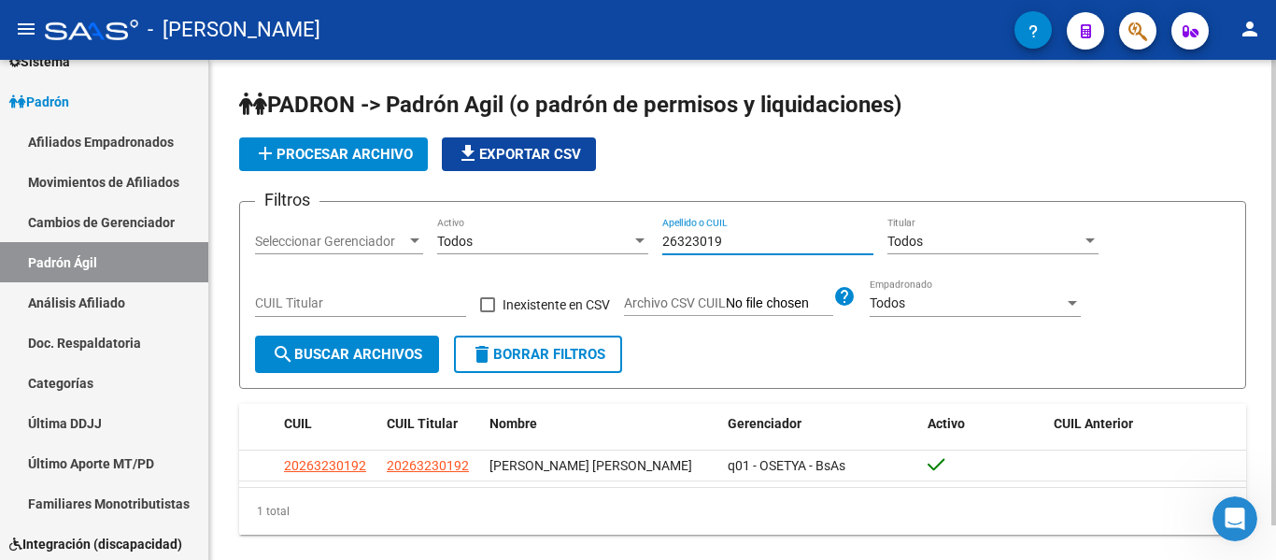
drag, startPoint x: 744, startPoint y: 239, endPoint x: 669, endPoint y: 239, distance: 74.7
click at [669, 239] on input "26323019" at bounding box center [767, 242] width 211 height 16
type input "2"
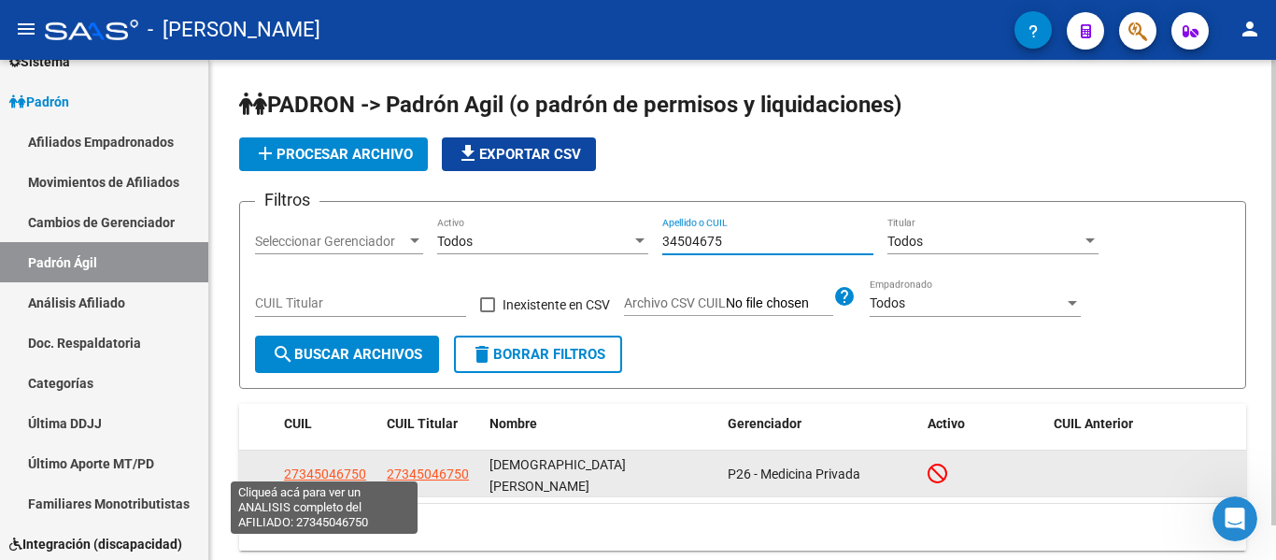
type input "34504675"
click at [334, 466] on span "27345046750" at bounding box center [325, 473] width 82 height 15
type textarea "27345046750"
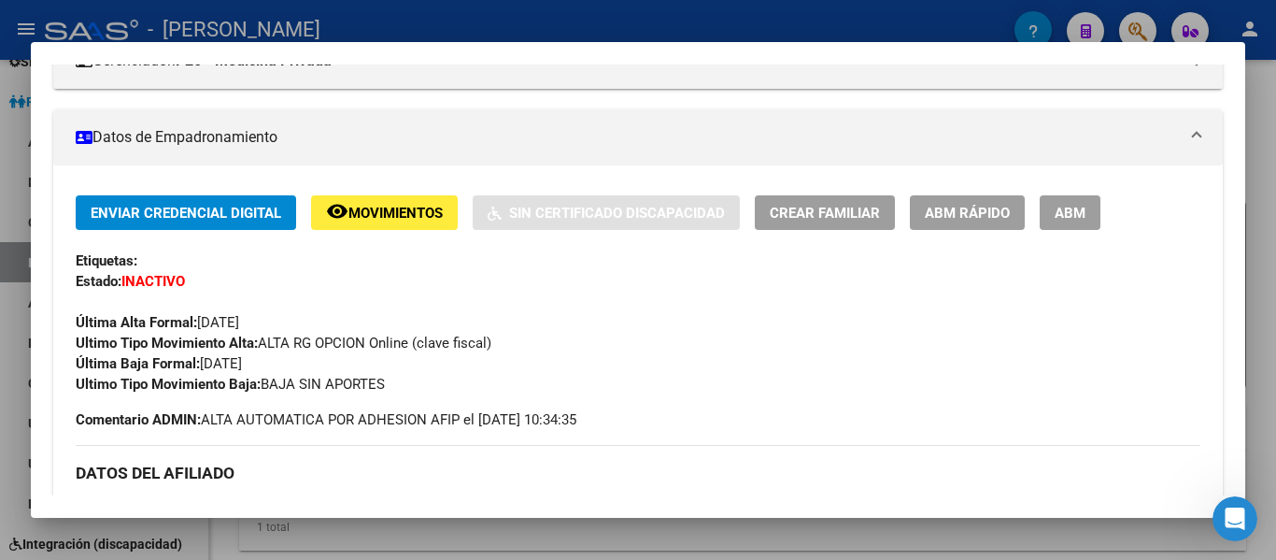
scroll to position [0, 0]
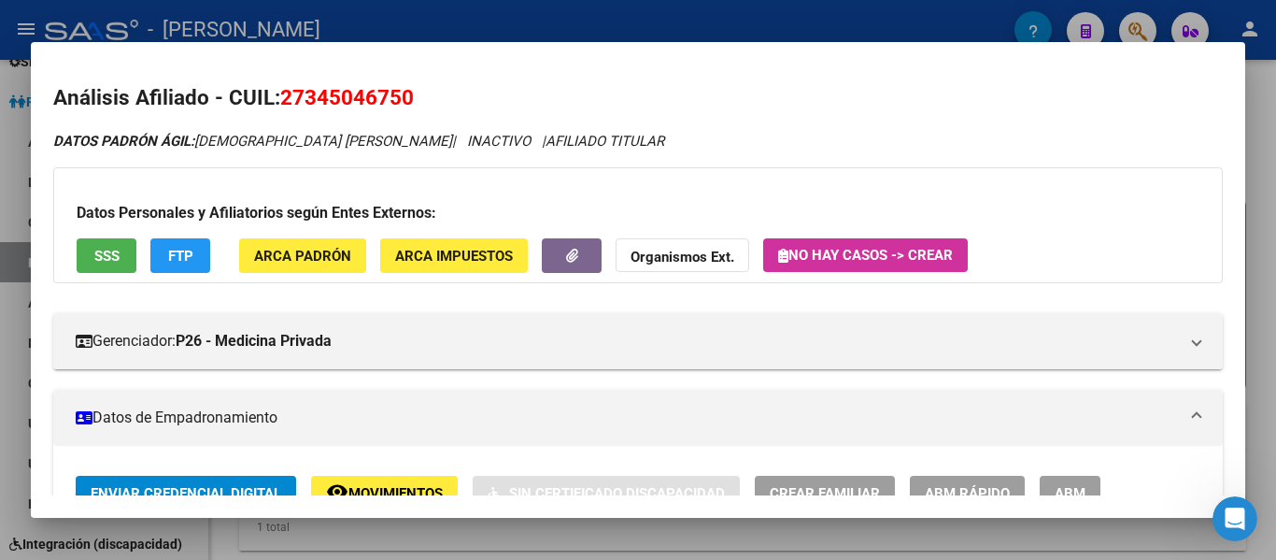
drag, startPoint x: 279, startPoint y: 94, endPoint x: 416, endPoint y: 93, distance: 136.4
click at [416, 93] on h2 "Análisis Afiliado - CUIL: 27345046750" at bounding box center [638, 98] width 1170 height 32
click at [603, 24] on div at bounding box center [638, 280] width 1276 height 560
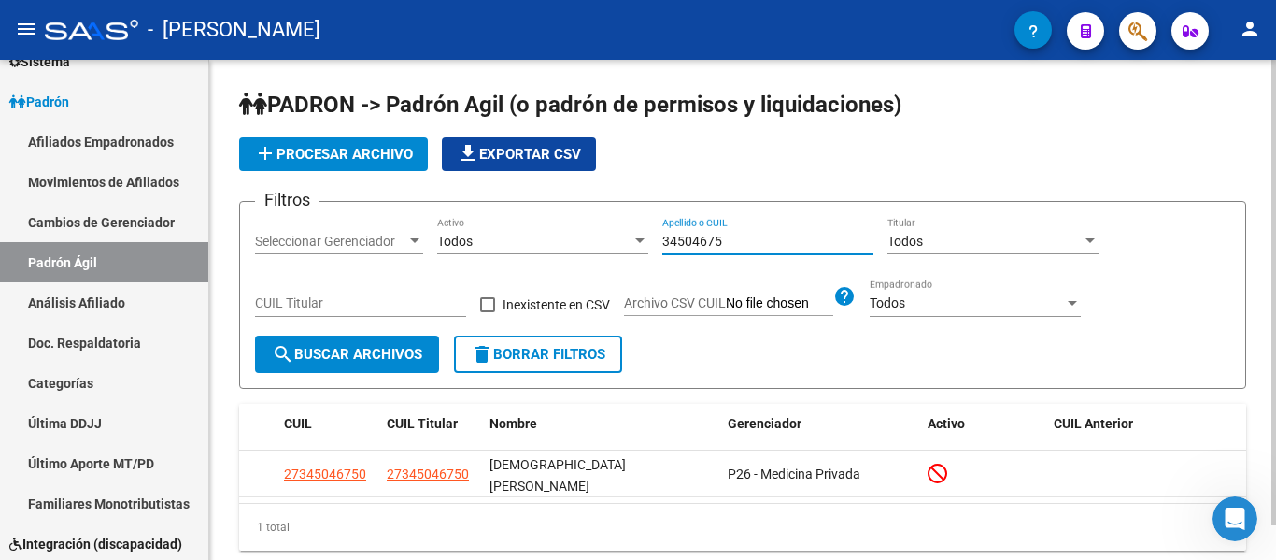
drag, startPoint x: 751, startPoint y: 249, endPoint x: 648, endPoint y: 231, distance: 104.3
click at [648, 231] on div "Filtros Seleccionar Gerenciador Seleccionar Gerenciador Todos Activo 34504675 A…" at bounding box center [742, 276] width 975 height 119
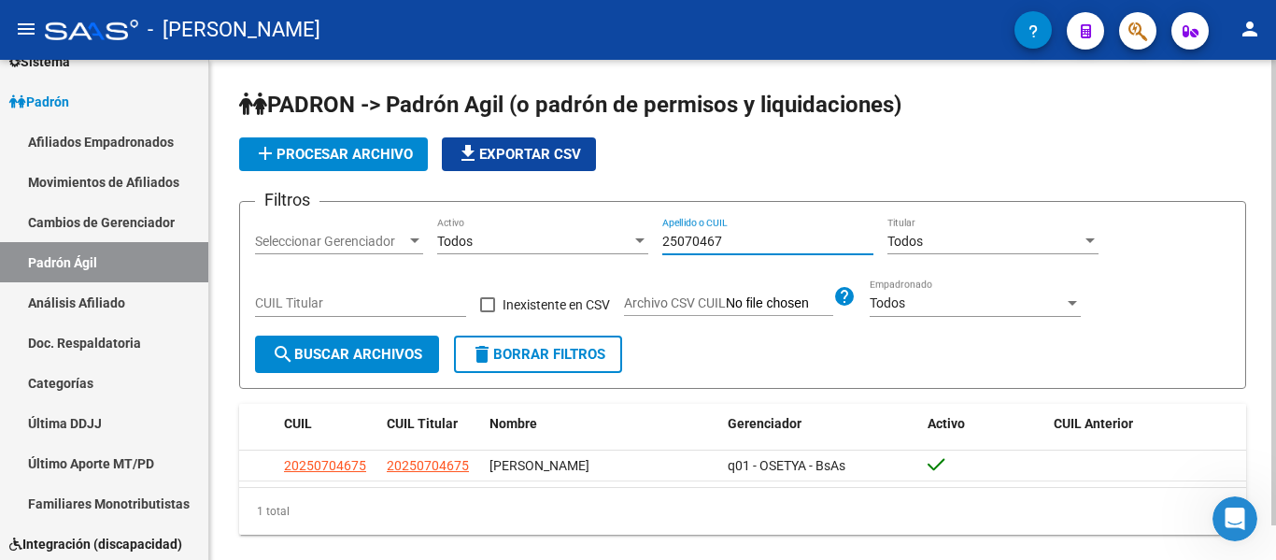
drag, startPoint x: 763, startPoint y: 240, endPoint x: 646, endPoint y: 254, distance: 117.6
click at [651, 254] on div "Filtros Seleccionar Gerenciador Seleccionar Gerenciador Todos Activo 25070467 A…" at bounding box center [742, 276] width 975 height 119
type input "1"
type input "47220268"
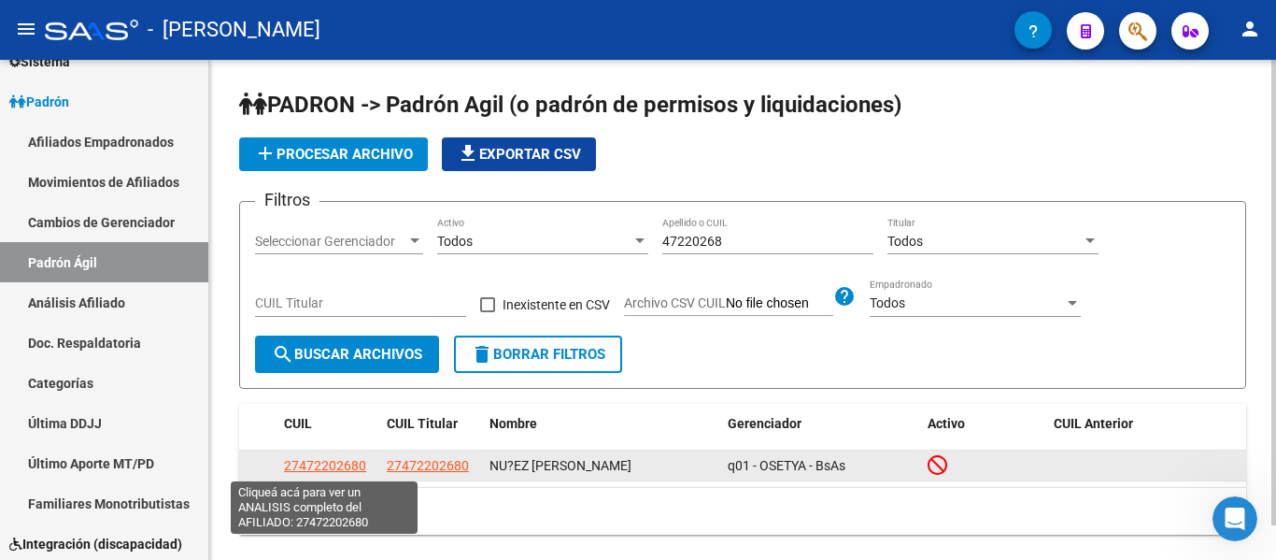
click at [340, 467] on span "27472202680" at bounding box center [325, 465] width 82 height 15
type textarea "27472202680"
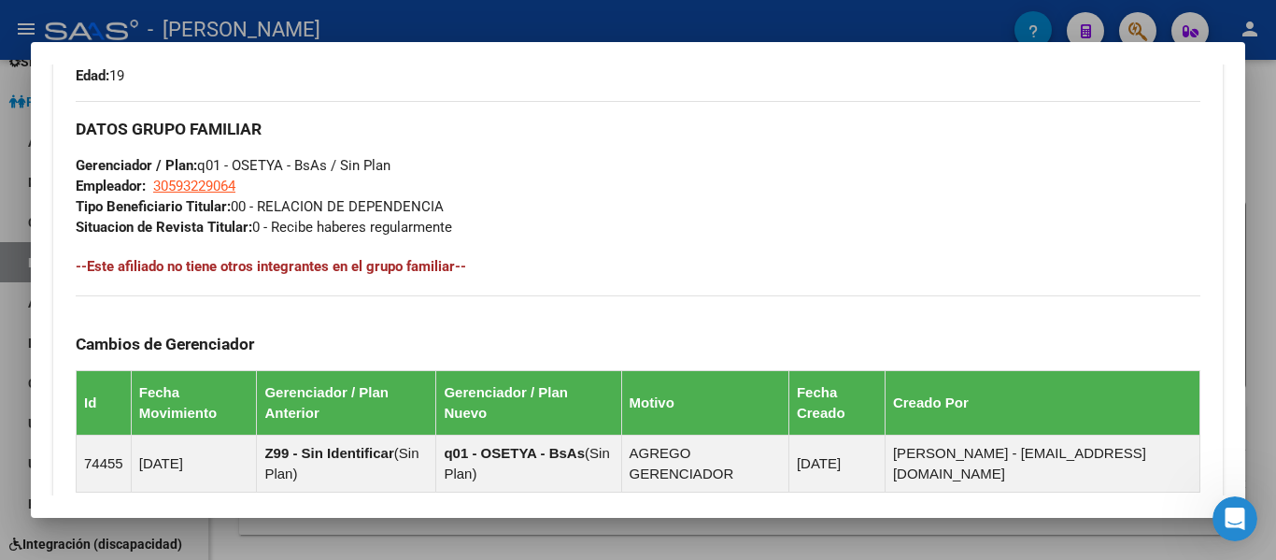
scroll to position [934, 0]
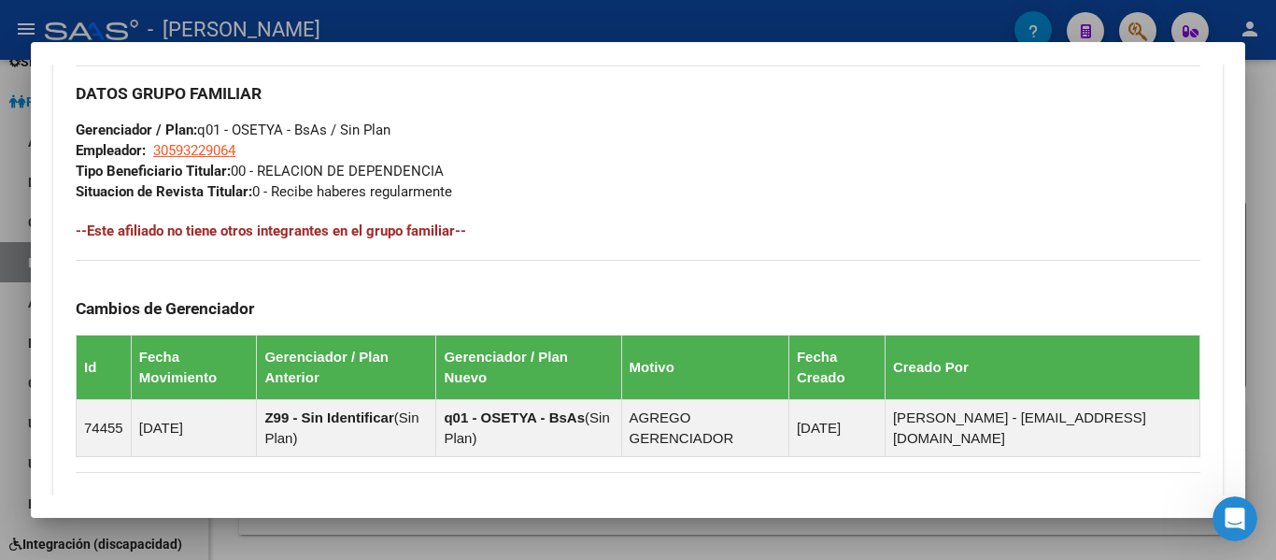
click at [631, 7] on div at bounding box center [638, 280] width 1276 height 560
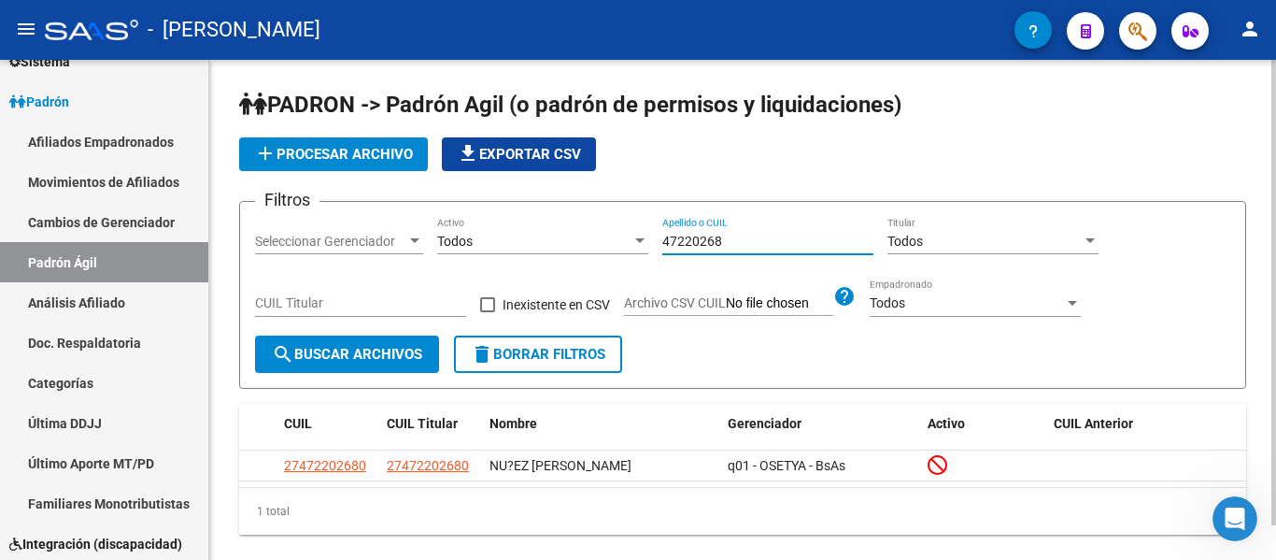
drag, startPoint x: 759, startPoint y: 246, endPoint x: 604, endPoint y: 226, distance: 156.3
click at [604, 226] on div "Filtros Seleccionar Gerenciador Seleccionar Gerenciador Todos Activo 47220268 A…" at bounding box center [742, 276] width 975 height 119
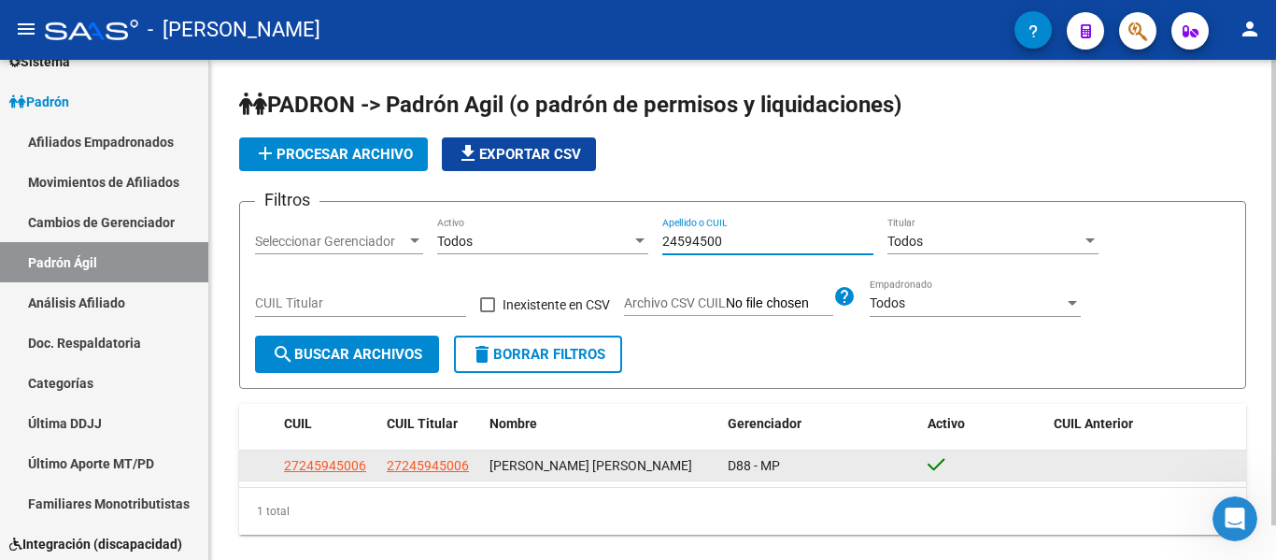
type input "24594500"
click at [338, 459] on app-link-go-to "27245945006" at bounding box center [325, 465] width 82 height 21
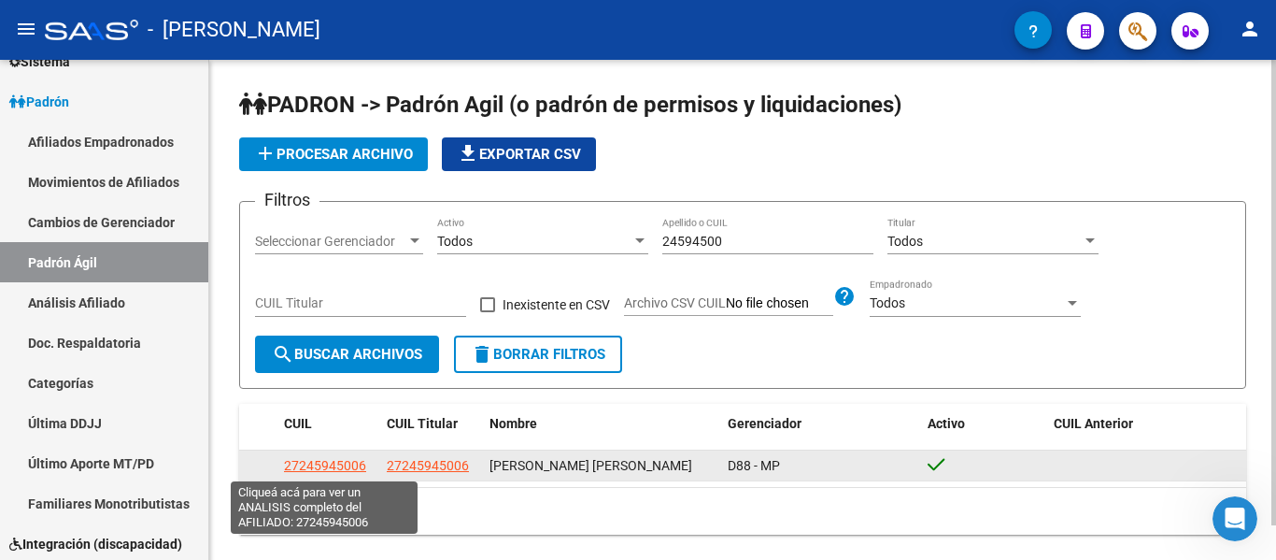
click at [340, 464] on span "27245945006" at bounding box center [325, 465] width 82 height 15
type textarea "27245945006"
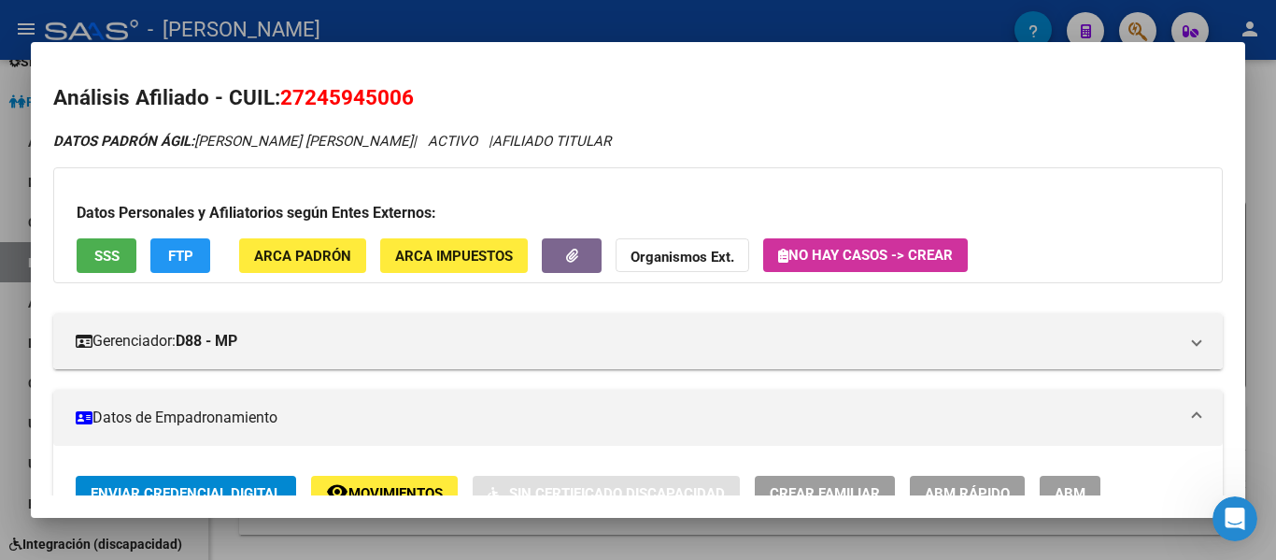
click at [417, 21] on div at bounding box center [638, 280] width 1276 height 560
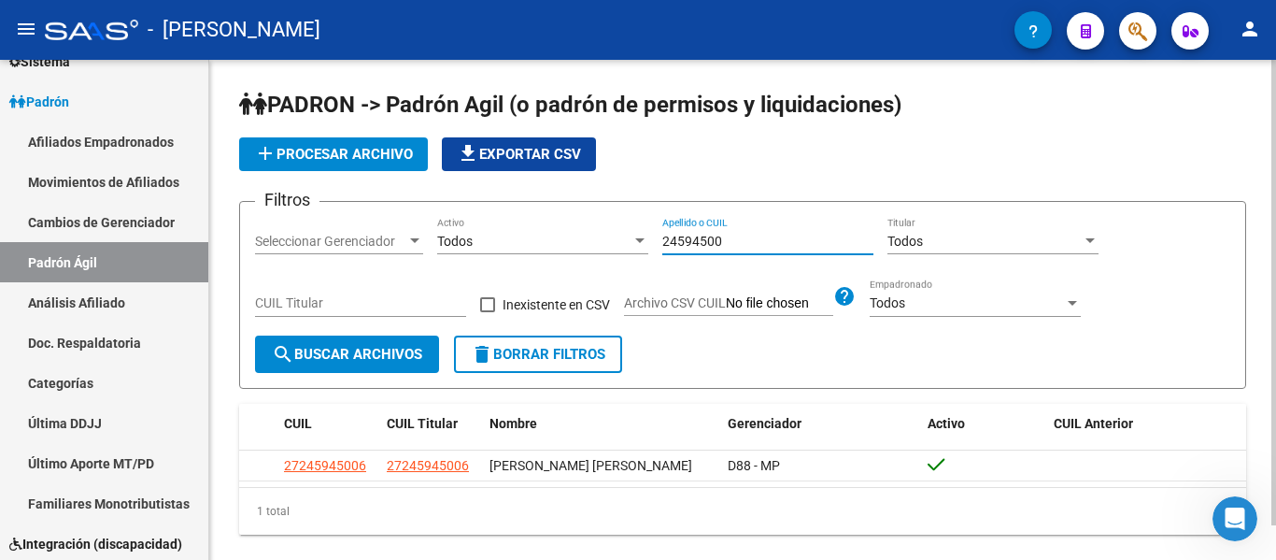
drag, startPoint x: 736, startPoint y: 244, endPoint x: 664, endPoint y: 242, distance: 72.0
click at [667, 242] on input "24594500" at bounding box center [767, 242] width 211 height 16
type input "2"
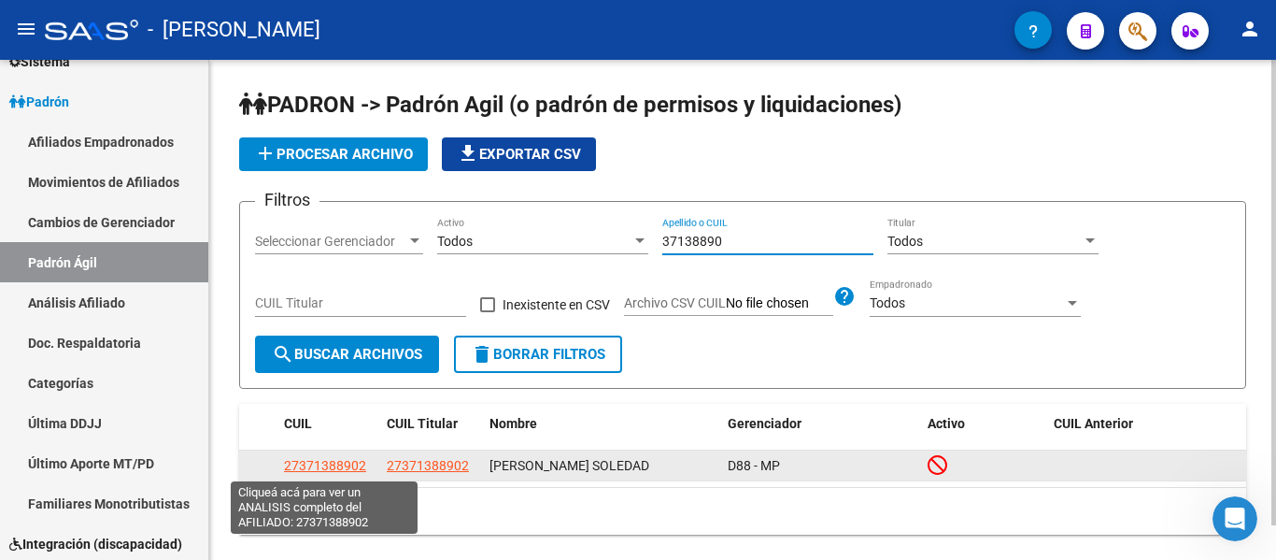
type input "37138890"
click at [355, 467] on span "27371388902" at bounding box center [325, 465] width 82 height 15
type textarea "27371388902"
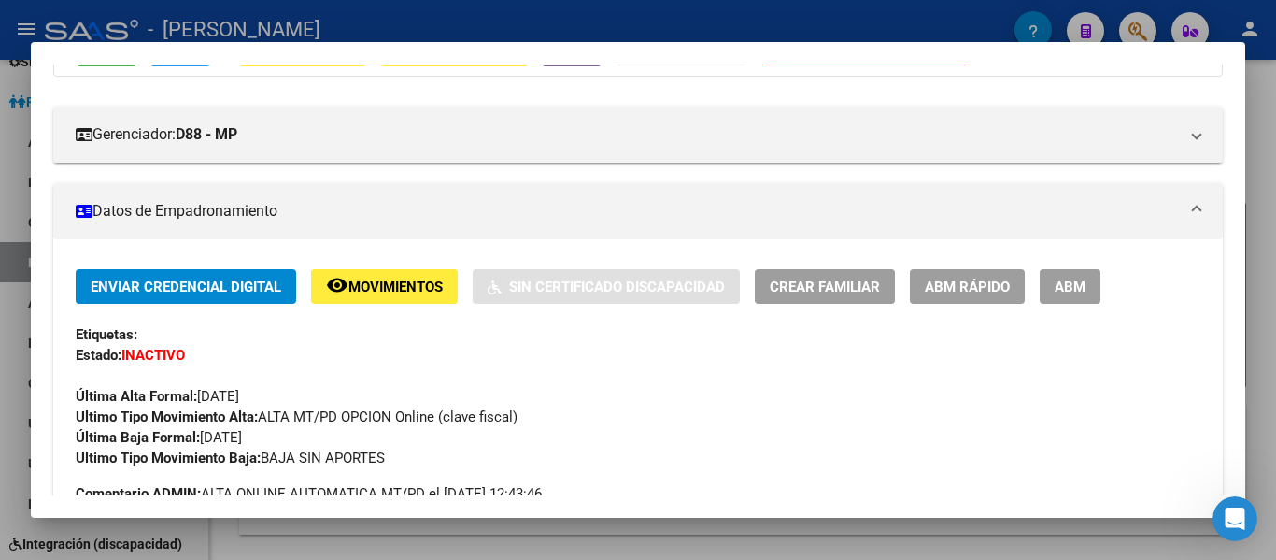
scroll to position [280, 0]
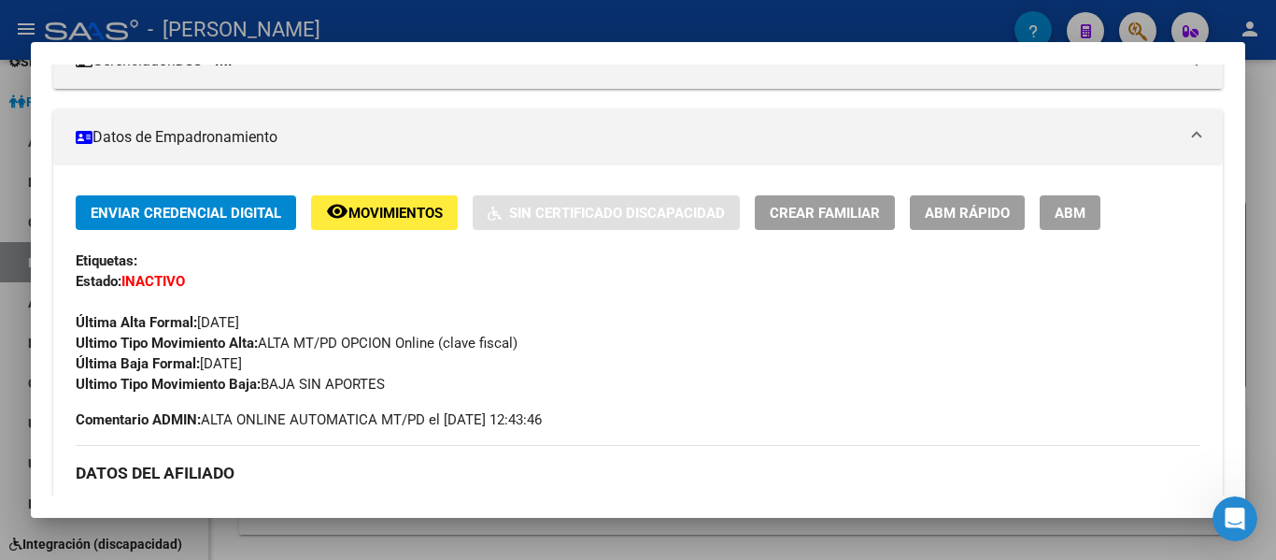
click at [600, 33] on div at bounding box center [638, 280] width 1276 height 560
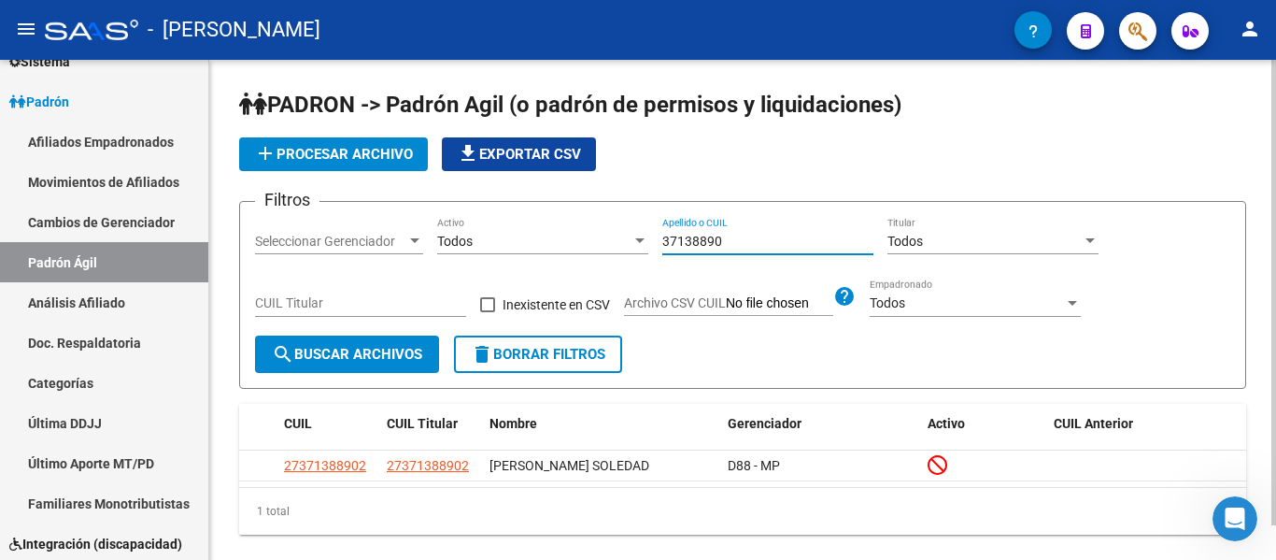
drag, startPoint x: 755, startPoint y: 244, endPoint x: 546, endPoint y: 234, distance: 209.5
click at [546, 234] on div "Filtros Seleccionar Gerenciador Seleccionar Gerenciador Todos Activo 37138890 A…" at bounding box center [742, 276] width 975 height 119
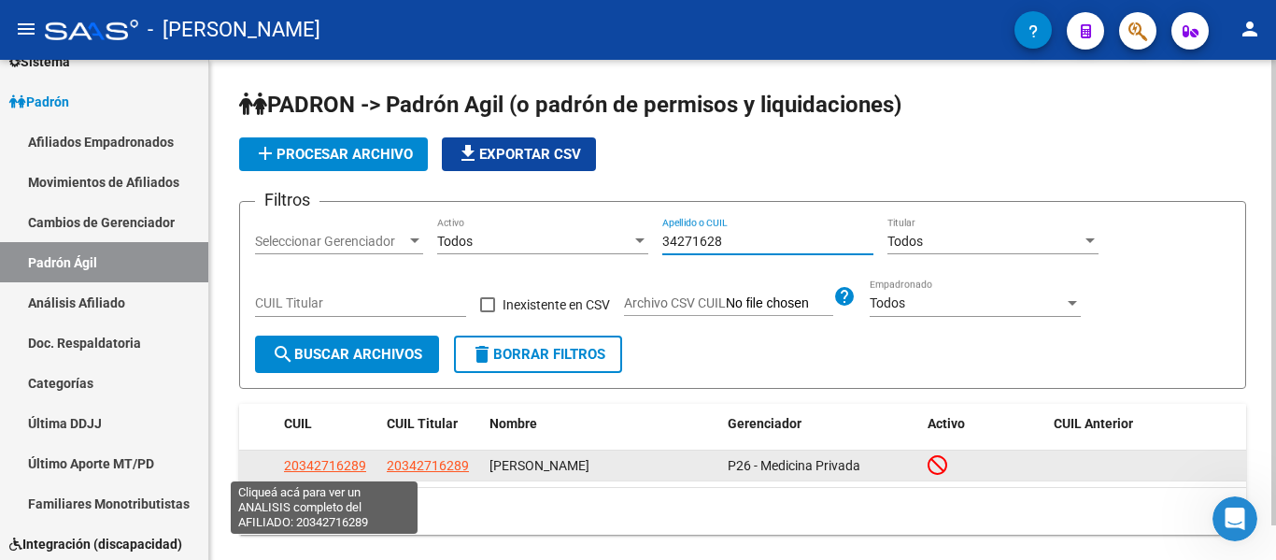
type input "34271628"
click at [351, 466] on span "20342716289" at bounding box center [325, 465] width 82 height 15
type textarea "20342716289"
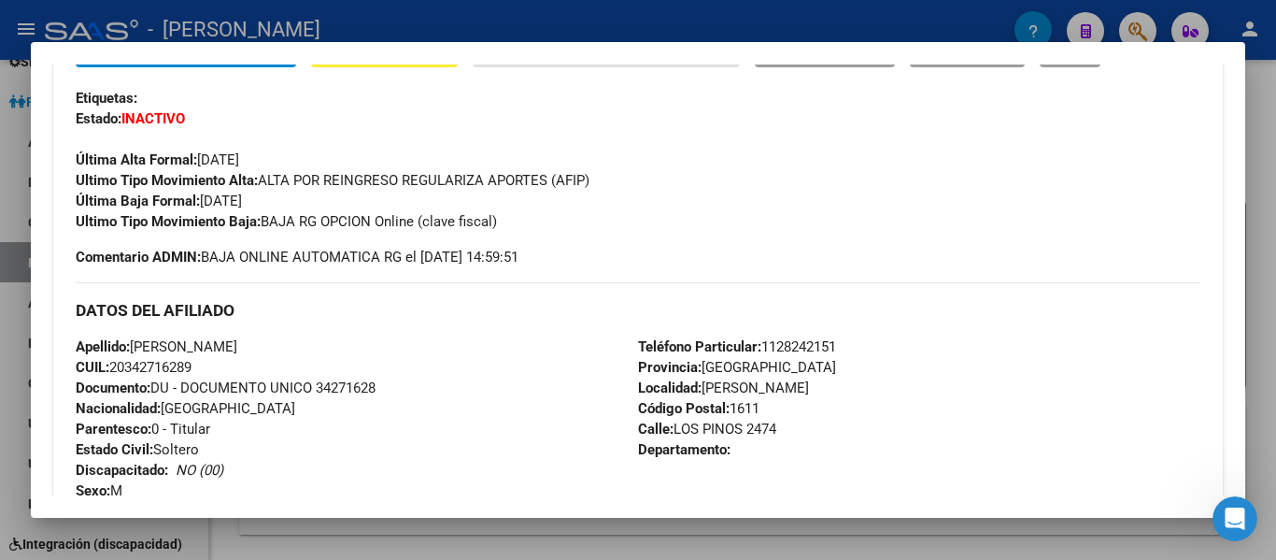
scroll to position [467, 0]
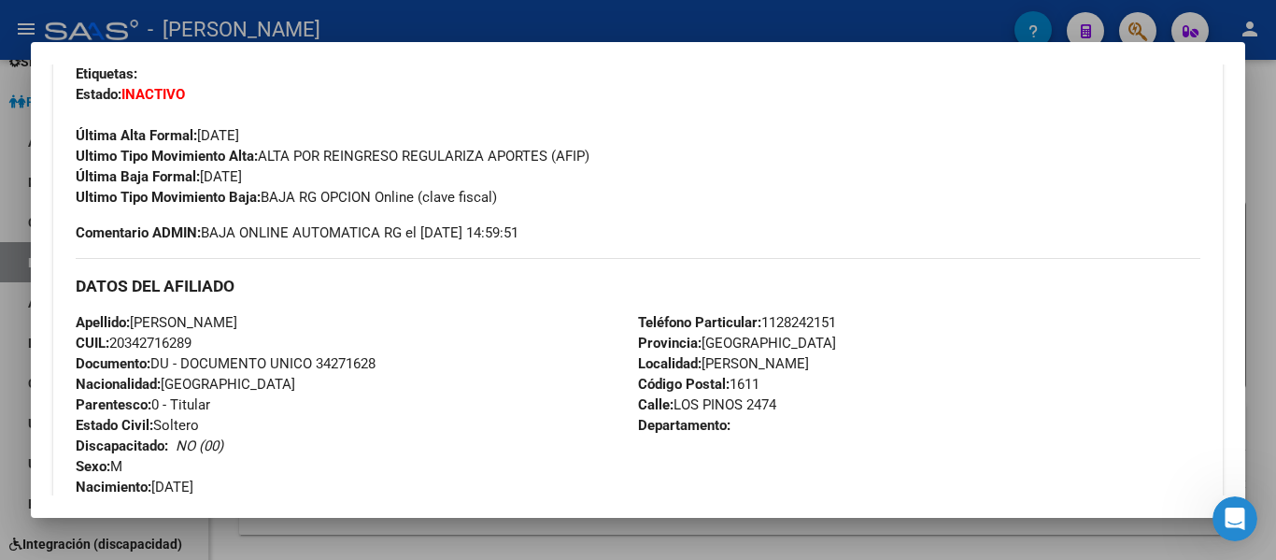
click at [487, 25] on div at bounding box center [638, 280] width 1276 height 560
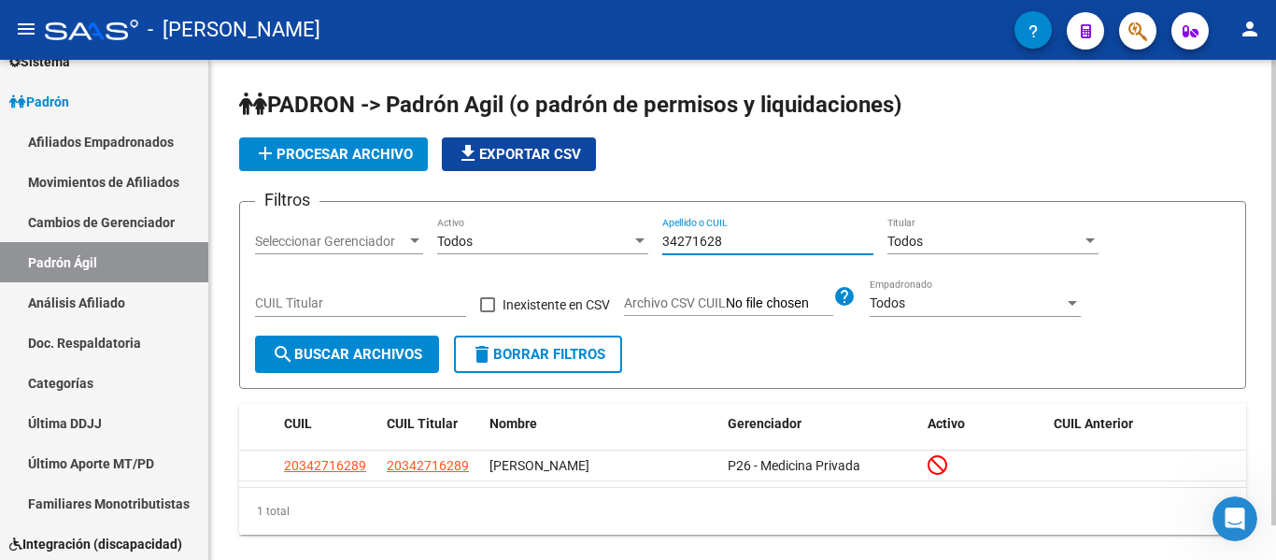
drag, startPoint x: 772, startPoint y: 238, endPoint x: 665, endPoint y: 240, distance: 106.5
click at [665, 240] on input "34271628" at bounding box center [767, 242] width 211 height 16
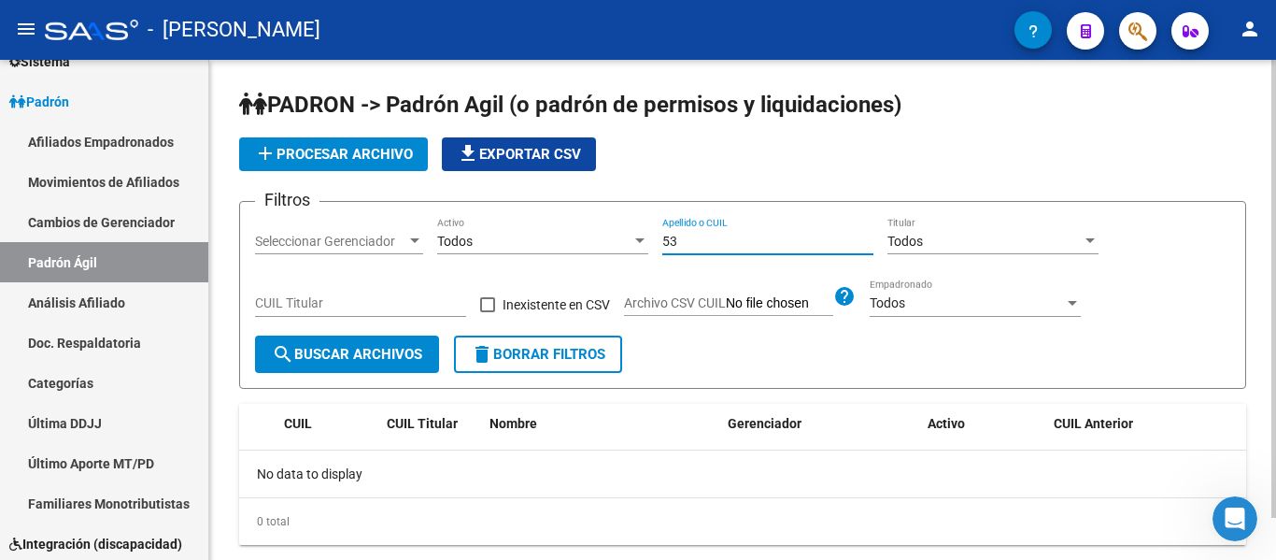
type input "5"
drag, startPoint x: 752, startPoint y: 236, endPoint x: 533, endPoint y: 214, distance: 220.7
click at [533, 214] on form "Filtros Seleccionar Gerenciador Seleccionar Gerenciador Todos Activo 53295067 A…" at bounding box center [742, 295] width 1007 height 188
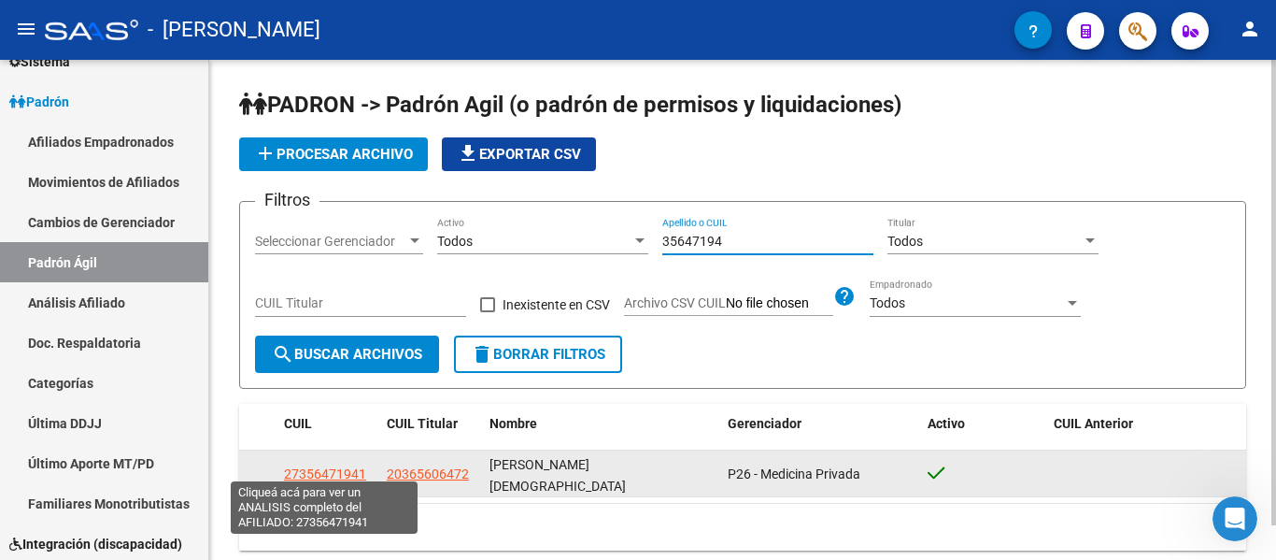
type input "35647194"
click at [325, 466] on span "27356471941" at bounding box center [325, 473] width 82 height 15
type textarea "27356471941"
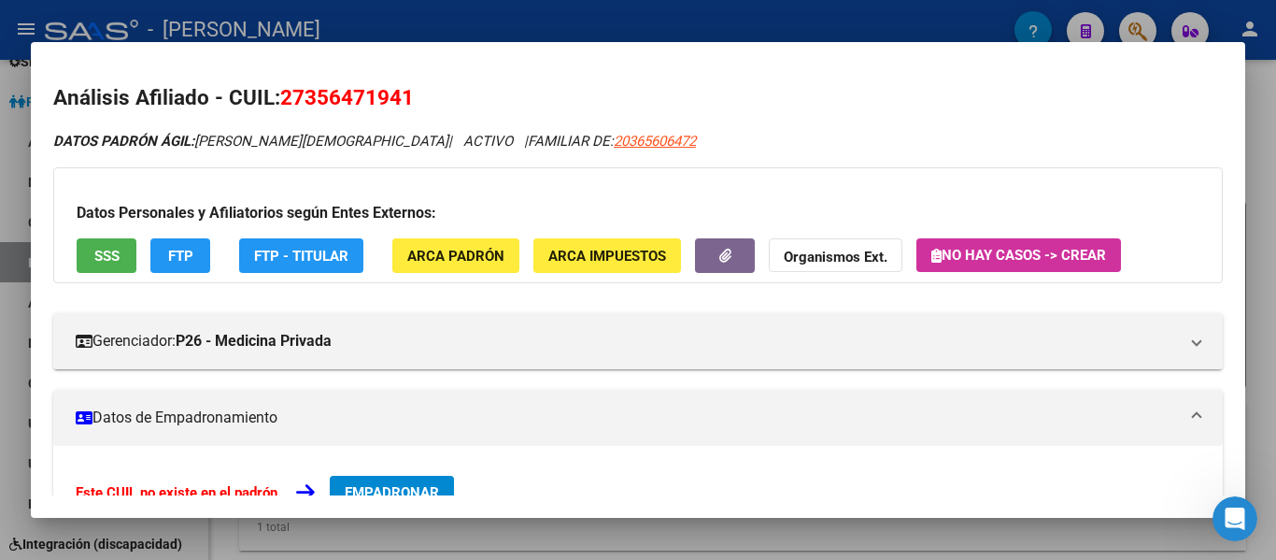
click at [598, 23] on div at bounding box center [638, 280] width 1276 height 560
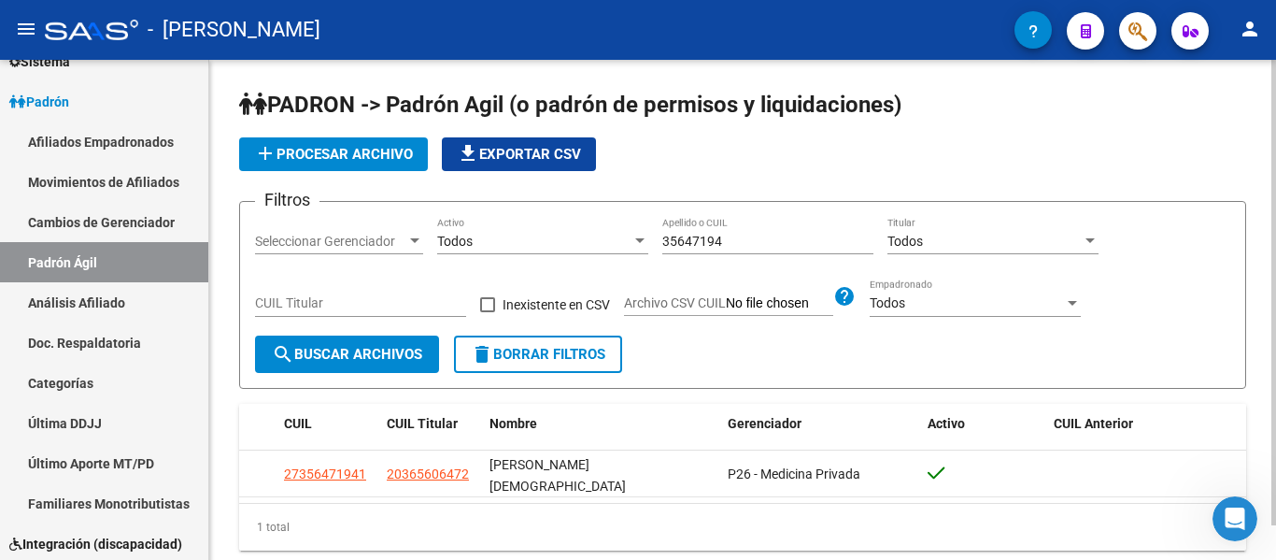
drag, startPoint x: 746, startPoint y: 231, endPoint x: 610, endPoint y: 232, distance: 136.4
click at [610, 232] on div "Filtros Seleccionar Gerenciador Seleccionar Gerenciador Todos Activo 35647194 A…" at bounding box center [742, 276] width 975 height 119
drag, startPoint x: 688, startPoint y: 239, endPoint x: 628, endPoint y: 238, distance: 59.8
click at [628, 238] on div "Filtros Seleccionar Gerenciador Seleccionar Gerenciador Todos Activo 35647194 A…" at bounding box center [742, 276] width 975 height 119
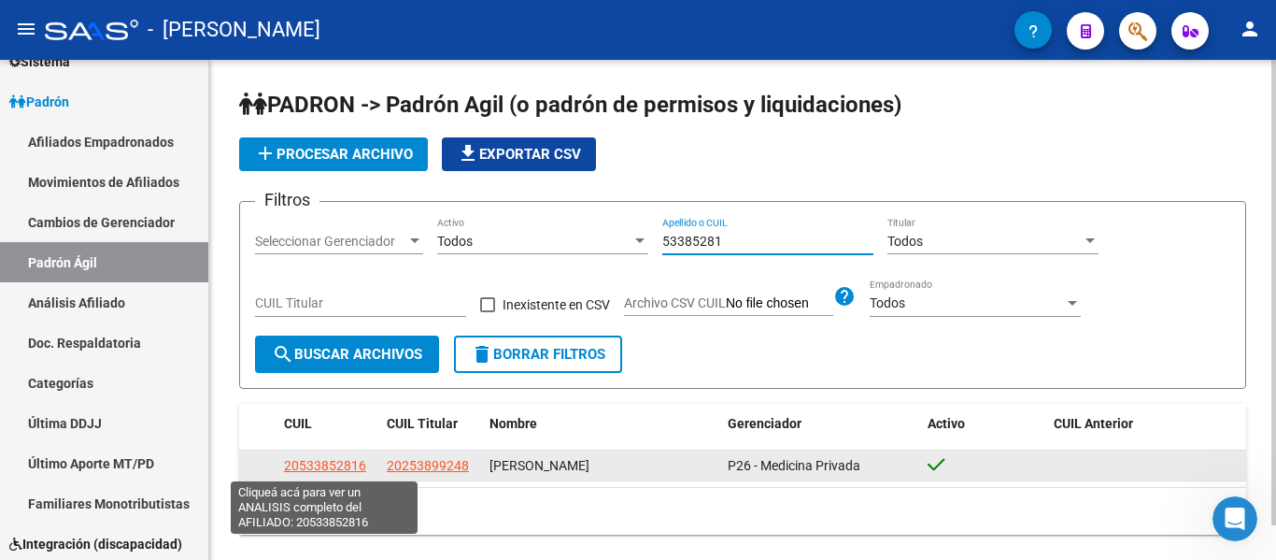
type input "53385281"
click at [345, 469] on span "20533852816" at bounding box center [325, 465] width 82 height 15
type textarea "20533852816"
